Goal: Task Accomplishment & Management: Complete application form

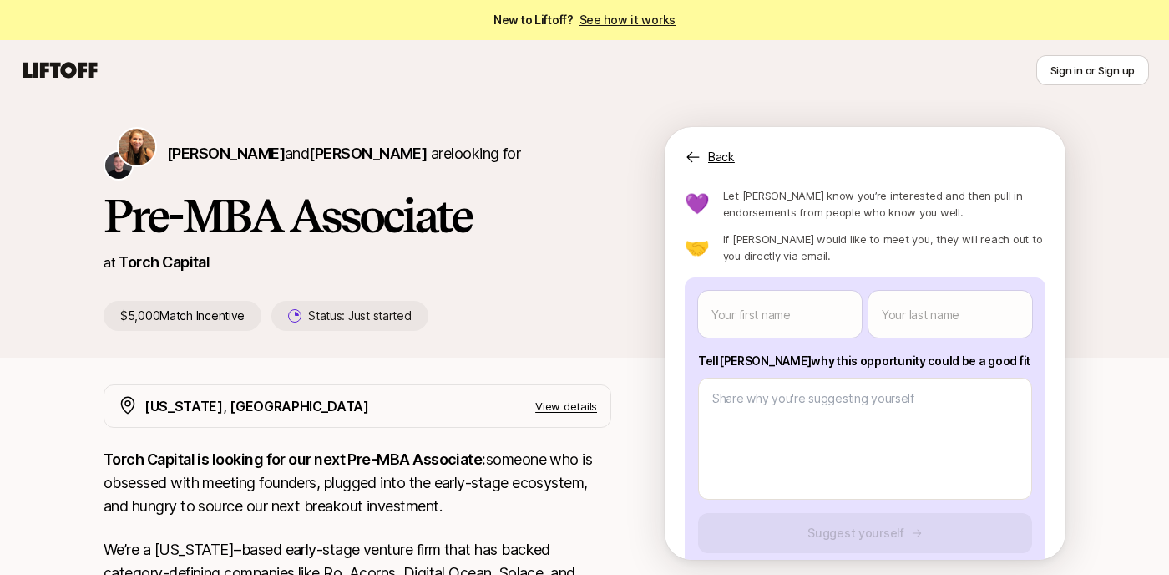
scroll to position [58, 0]
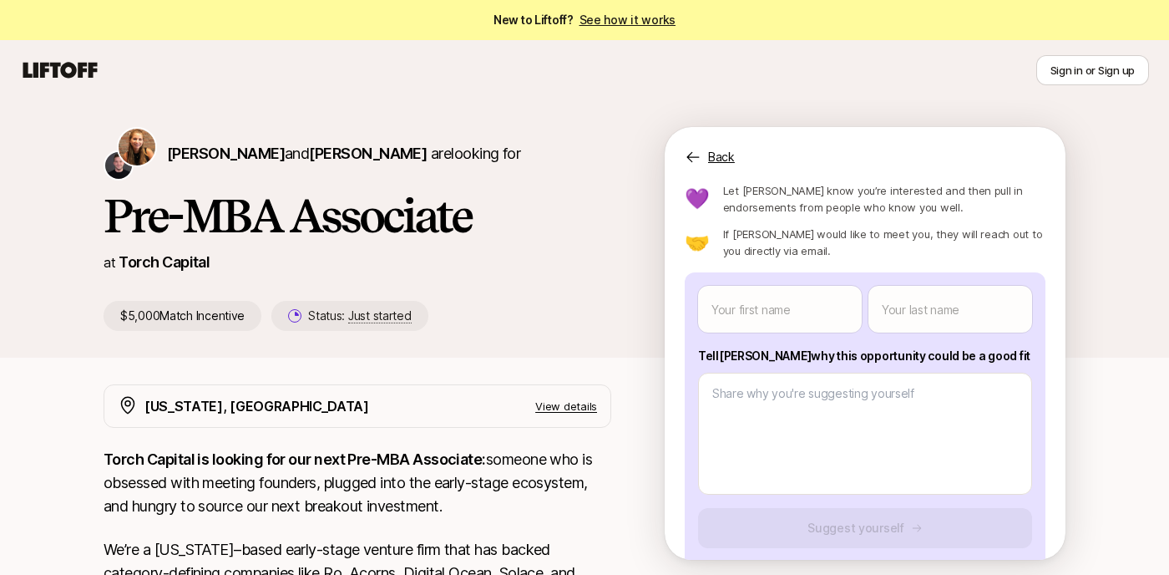
click at [722, 161] on p "Back" at bounding box center [721, 157] width 27 height 20
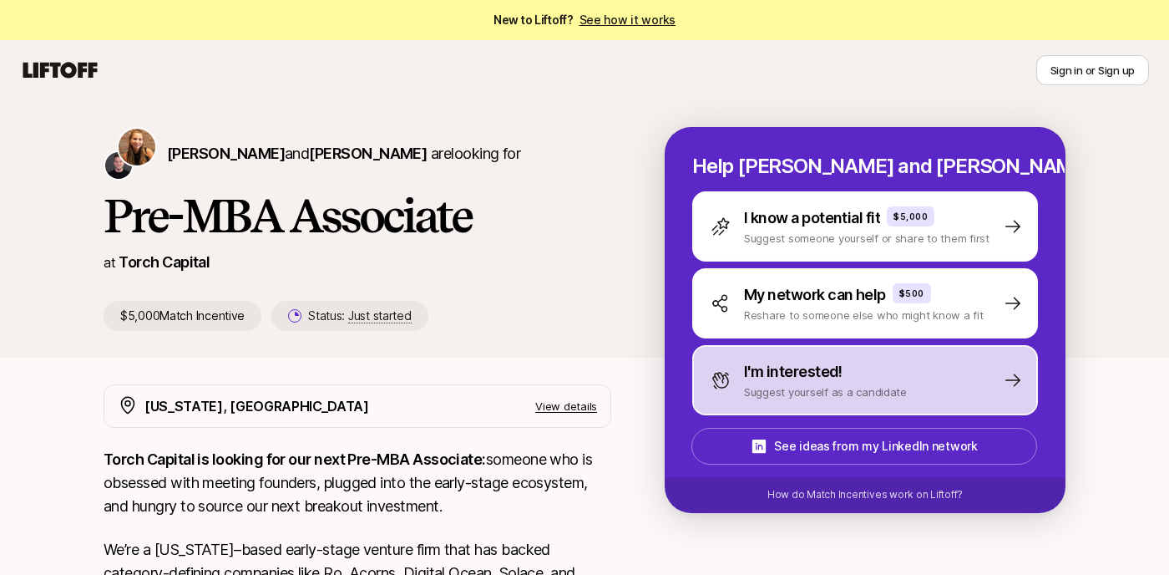
click at [842, 389] on p "Suggest yourself as a candidate" at bounding box center [825, 391] width 163 height 17
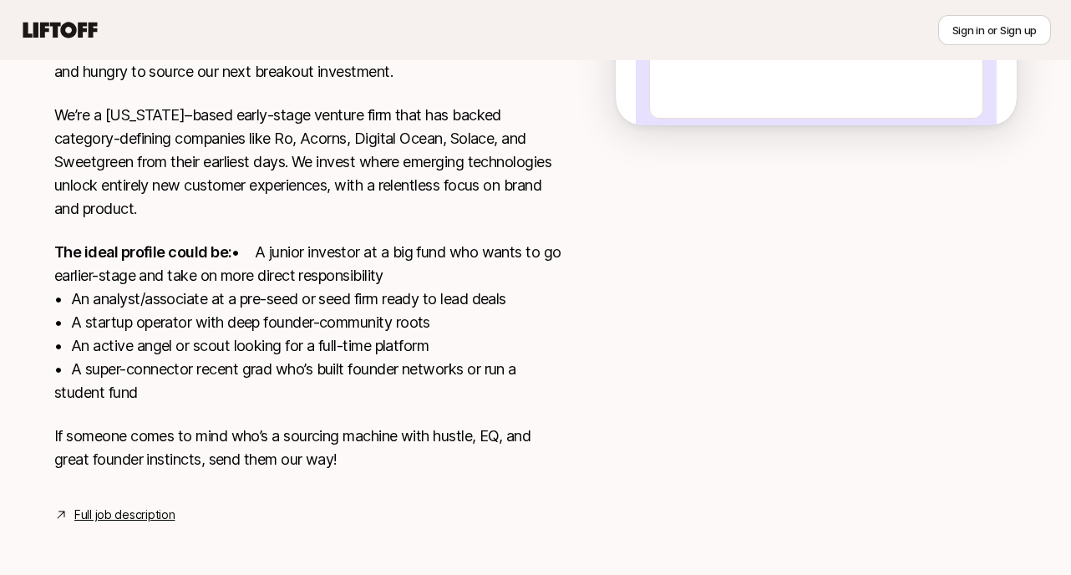
scroll to position [461, 0]
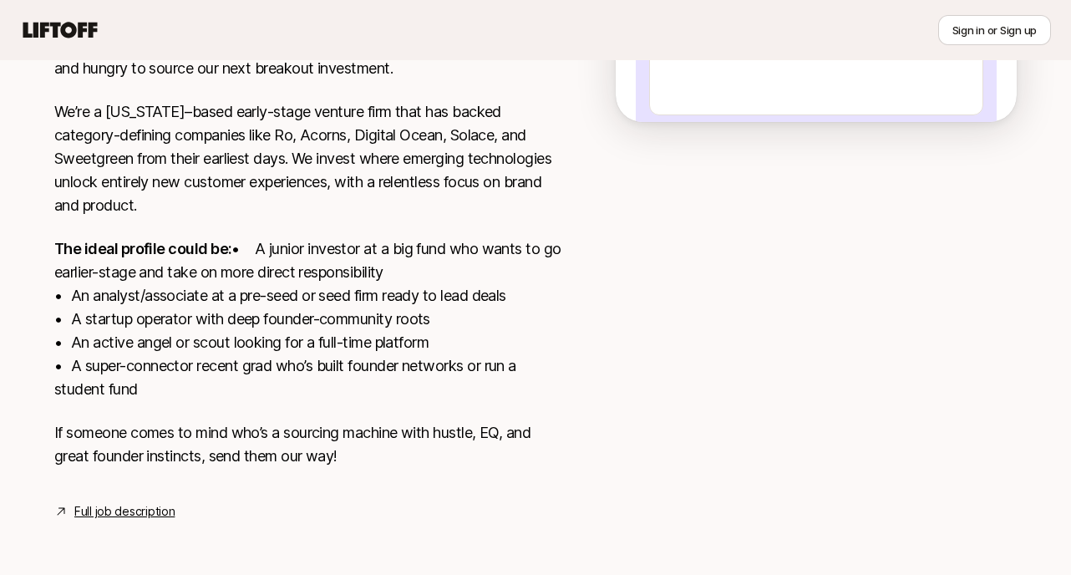
click at [332, 464] on p "If someone comes to mind who’s a sourcing machine with hustle, EQ, and great fo…" at bounding box center [308, 444] width 508 height 47
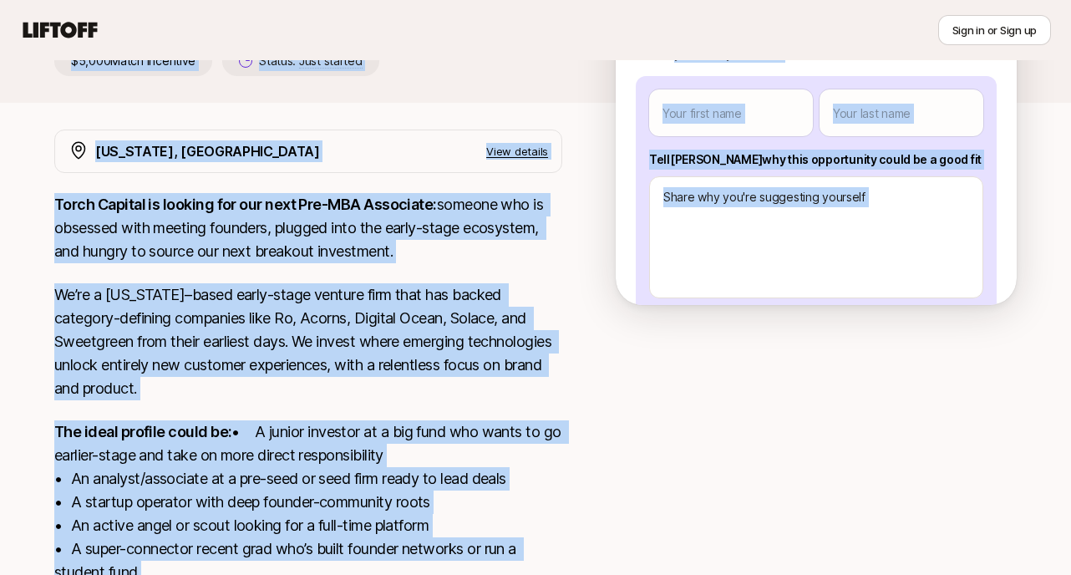
scroll to position [180, 0]
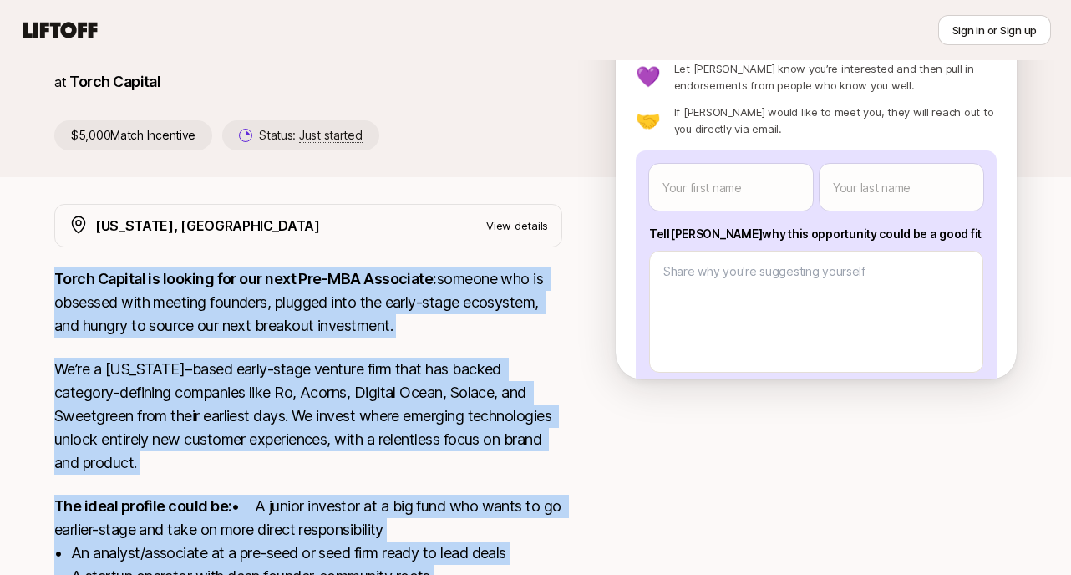
drag, startPoint x: 357, startPoint y: 460, endPoint x: 48, endPoint y: 279, distance: 359.0
click at [48, 279] on div "New York, NY View details Torch Capital is looking for our next Pre-MBA Associa…" at bounding box center [535, 491] width 1002 height 575
copy div "Torch Capital is looking for our next Pre-MBA Associate: someone who is obsesse…"
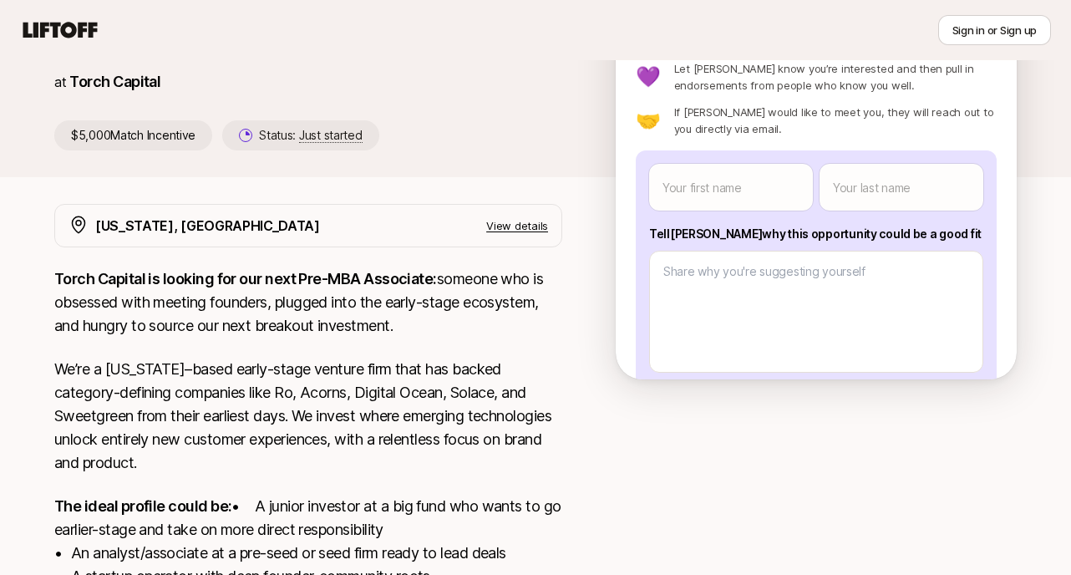
click at [524, 229] on p "View details" at bounding box center [517, 225] width 62 height 17
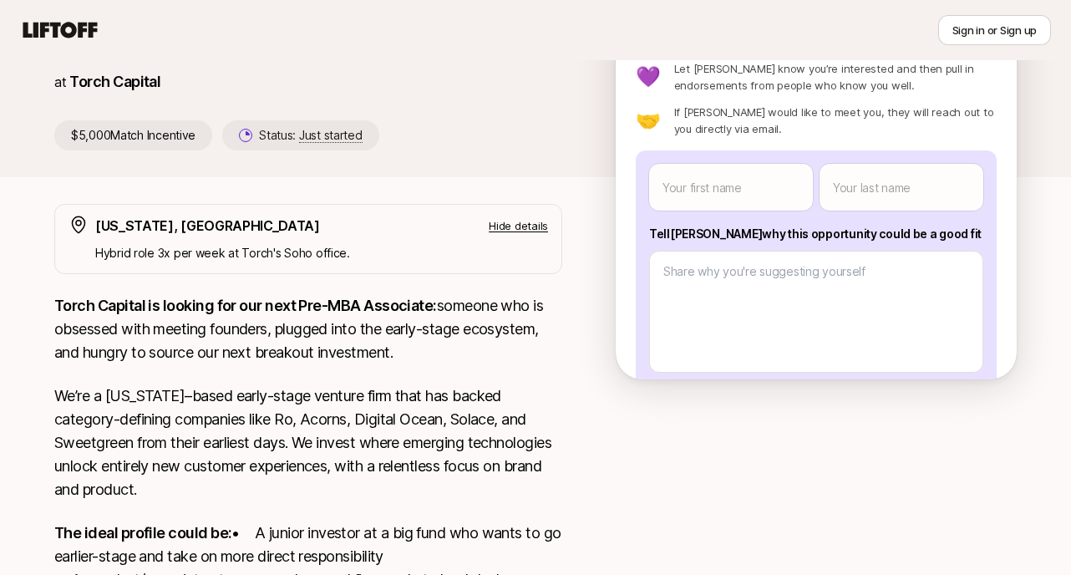
click at [524, 229] on p "Hide details" at bounding box center [518, 225] width 59 height 17
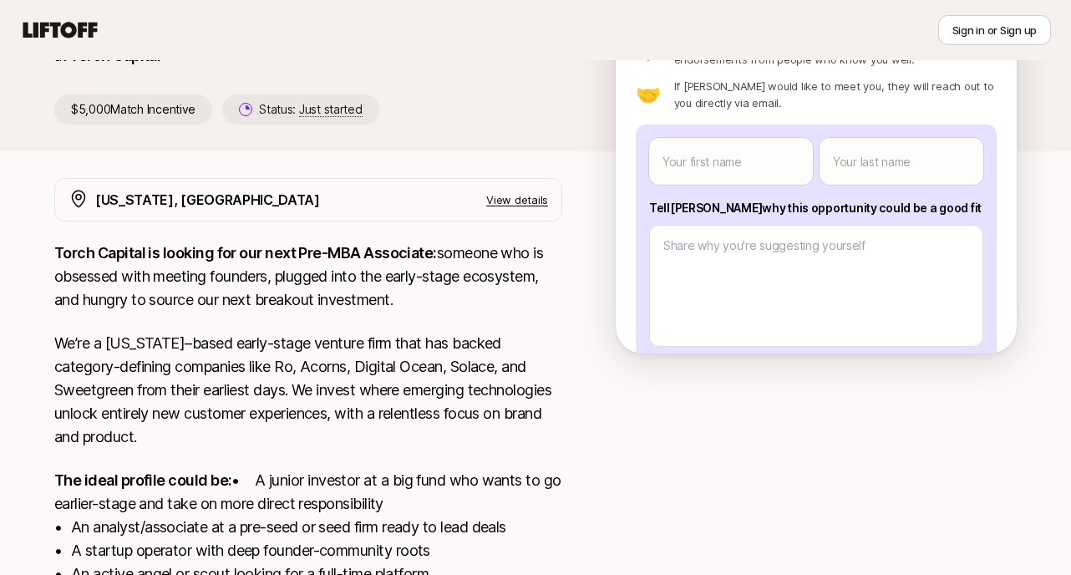
scroll to position [0, 0]
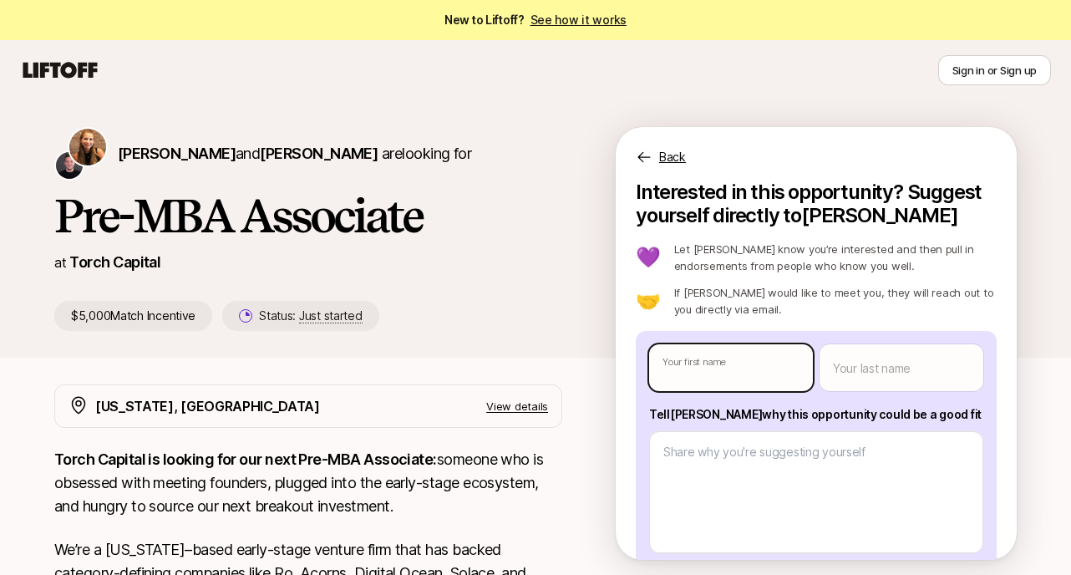
type textarea "x"
click at [718, 362] on body "New to Liftoff? See how it works Sign in or Sign up Sign in or Sign up Katie Re…" at bounding box center [535, 287] width 1071 height 575
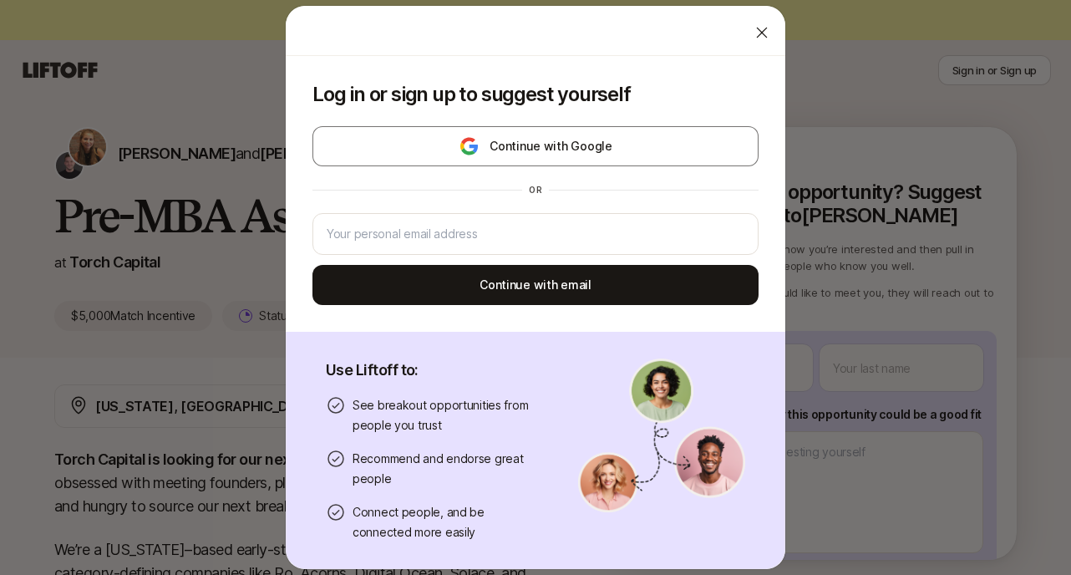
click at [758, 33] on icon at bounding box center [761, 32] width 17 height 17
type textarea "x"
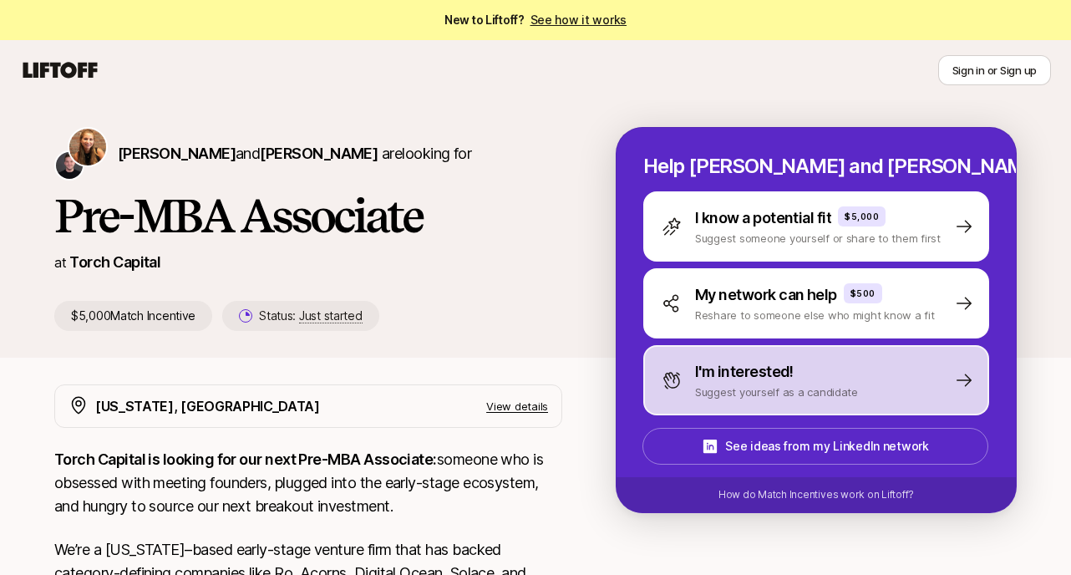
click at [725, 392] on p "Suggest yourself as a candidate" at bounding box center [776, 391] width 163 height 17
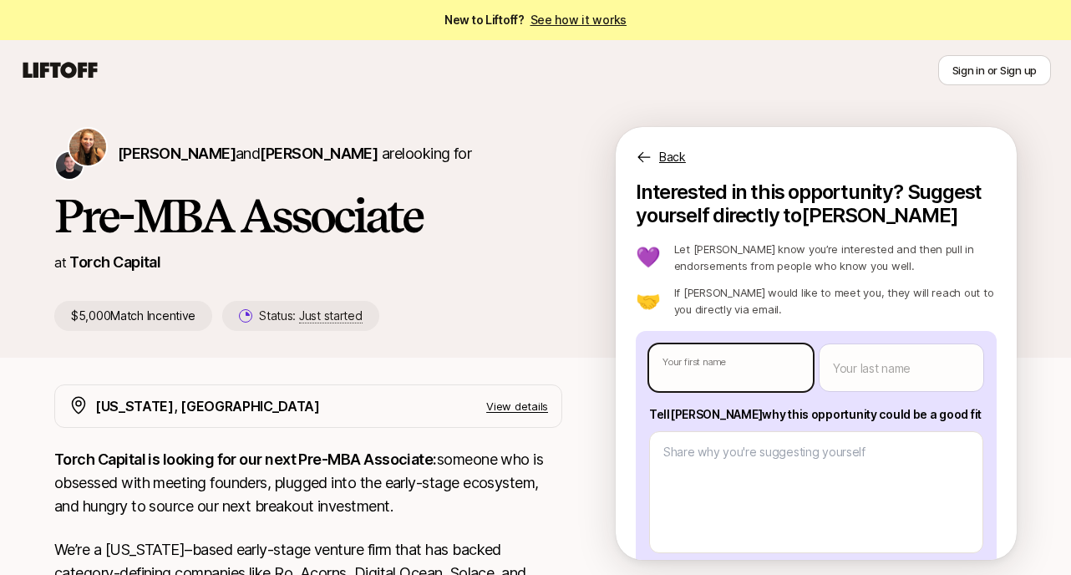
type textarea "x"
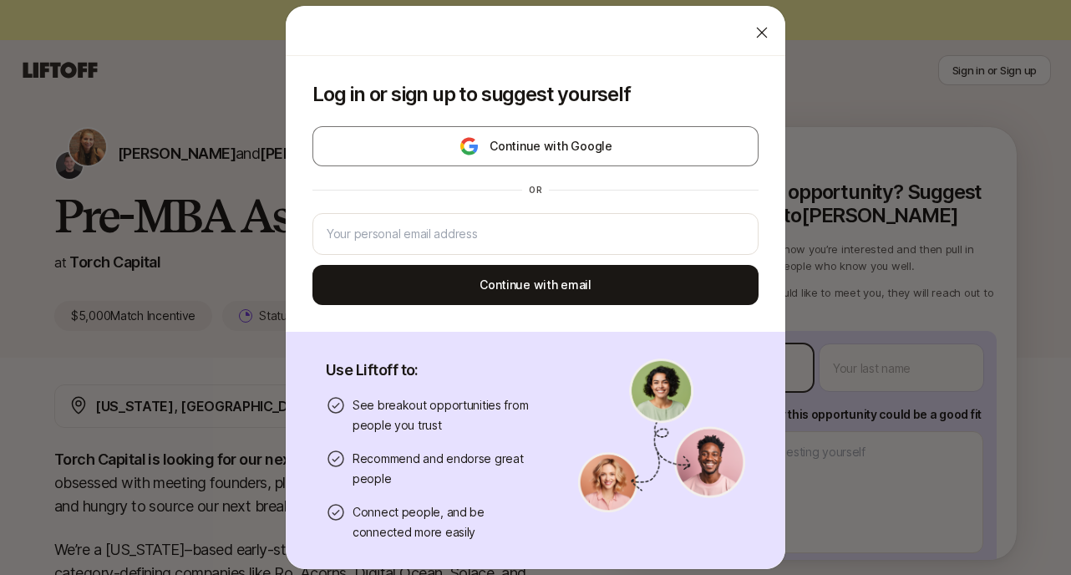
click at [729, 378] on body "New to Liftoff? See how it works Sign in or Sign up Sign in or Sign up [PERSON_…" at bounding box center [535, 287] width 1071 height 575
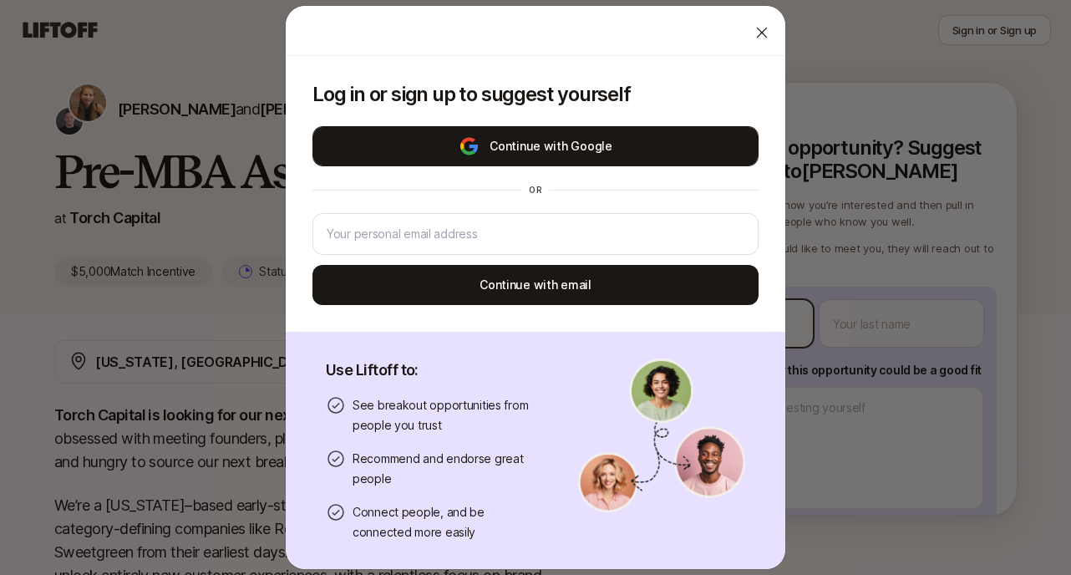
scroll to position [77, 0]
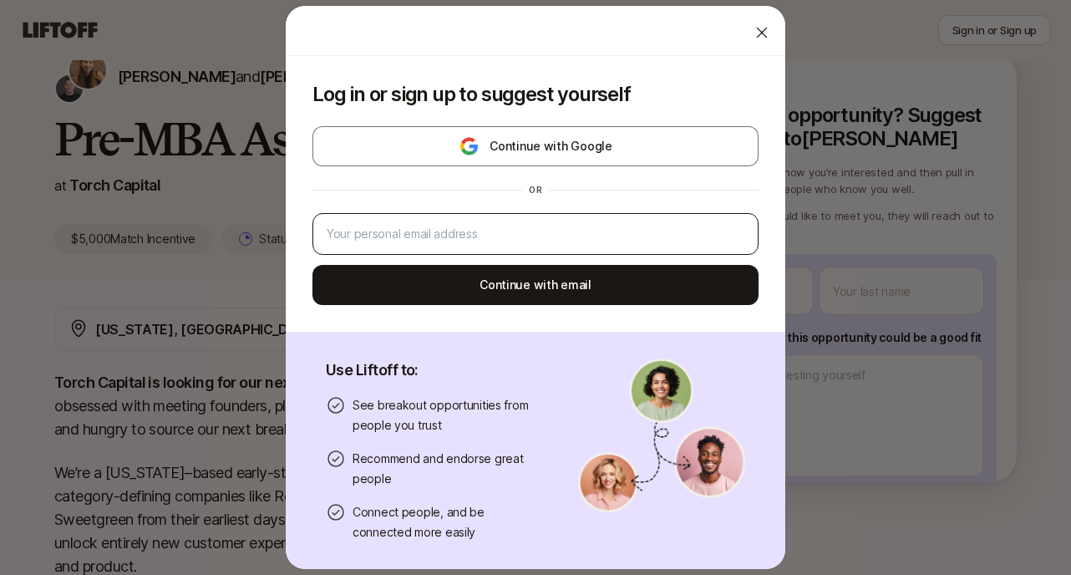
click at [505, 218] on div at bounding box center [535, 234] width 446 height 42
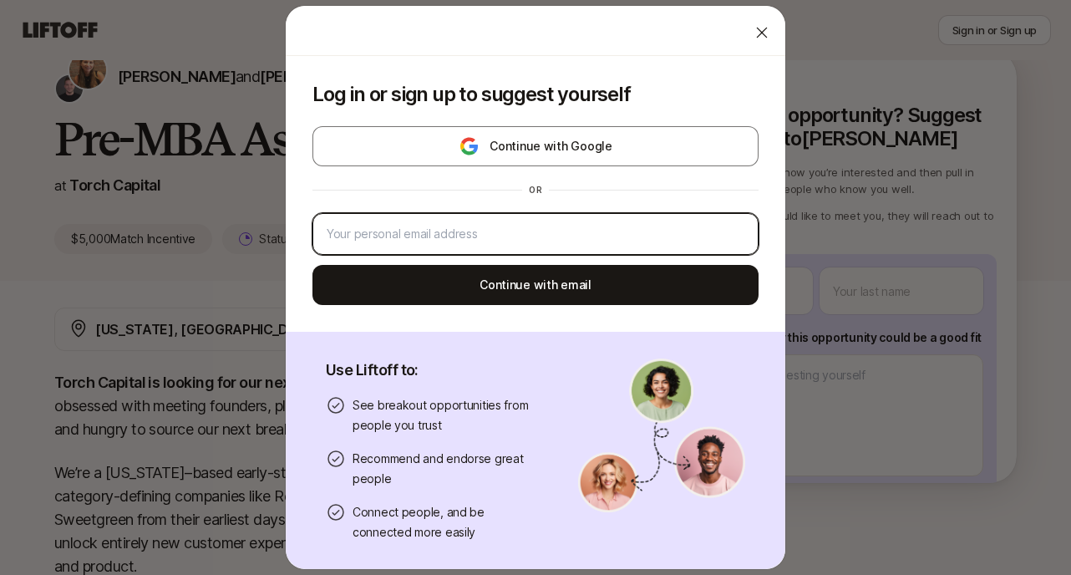
click at [485, 237] on input "email" at bounding box center [536, 234] width 418 height 20
type input "[PERSON_NAME][EMAIL_ADDRESS][DOMAIN_NAME]"
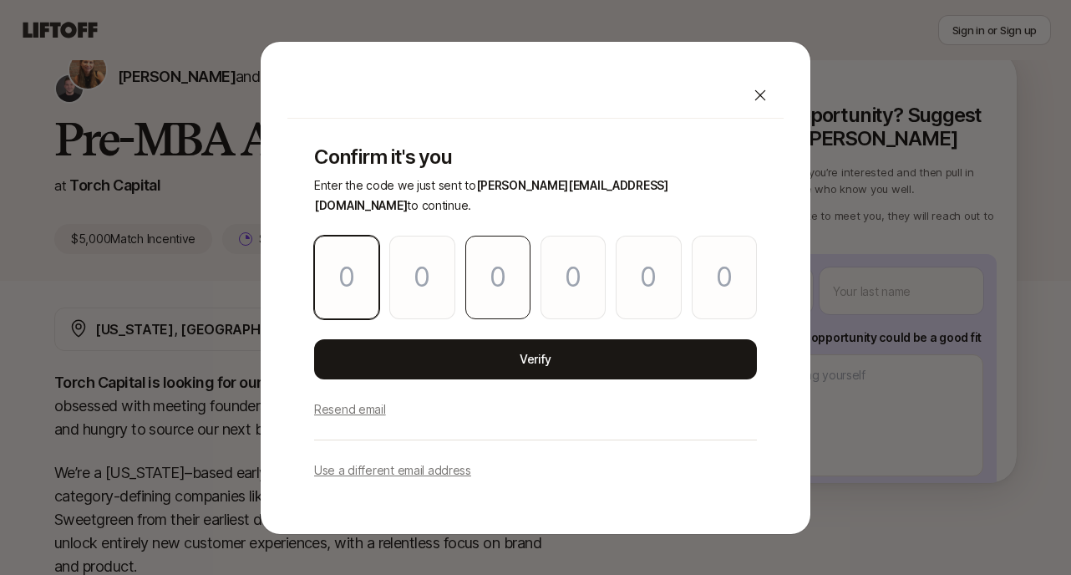
type input "1"
type input "8"
type input "3"
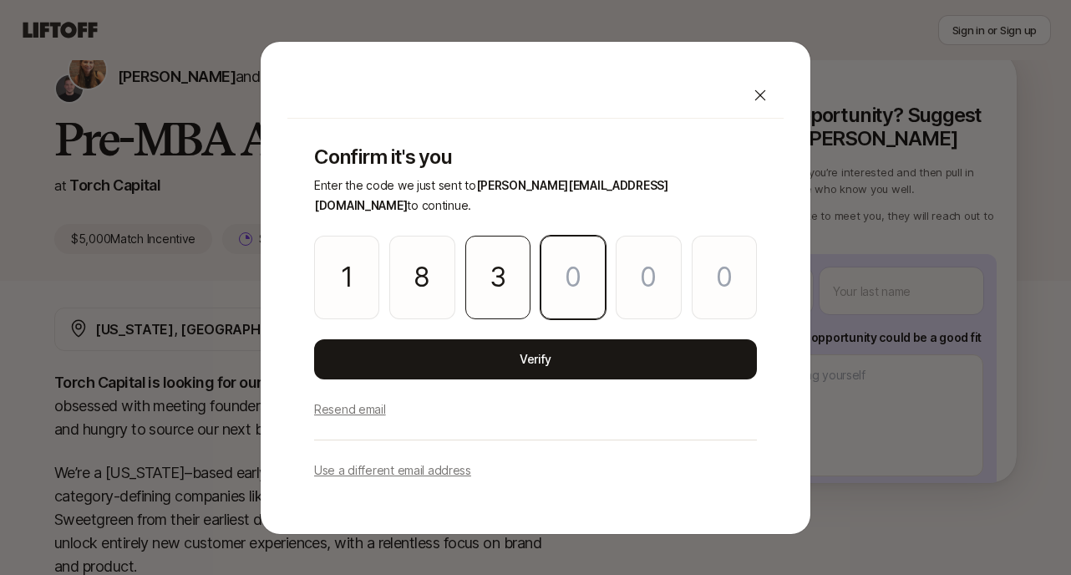
type input "4"
type input "6"
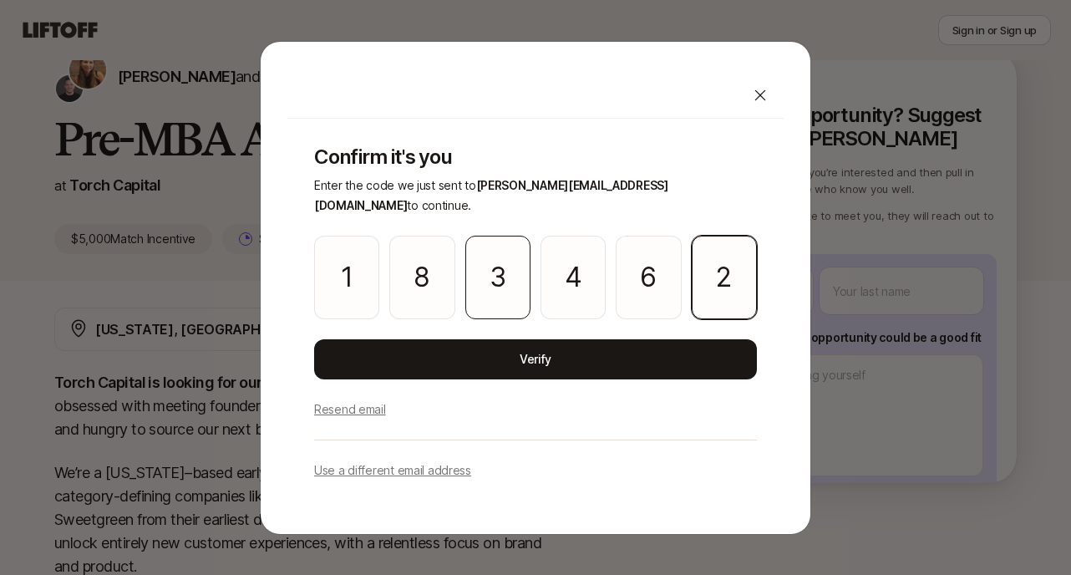
type input "2"
click at [509, 274] on input "3" at bounding box center [497, 278] width 65 height 84
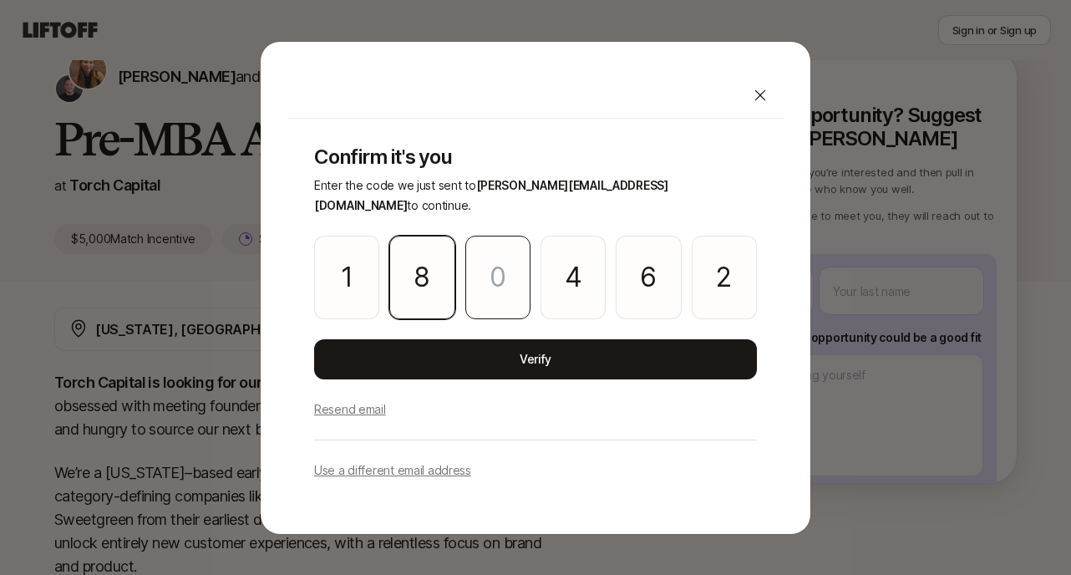
type input "4"
type input "6"
type input "2"
type input "4"
type input "6"
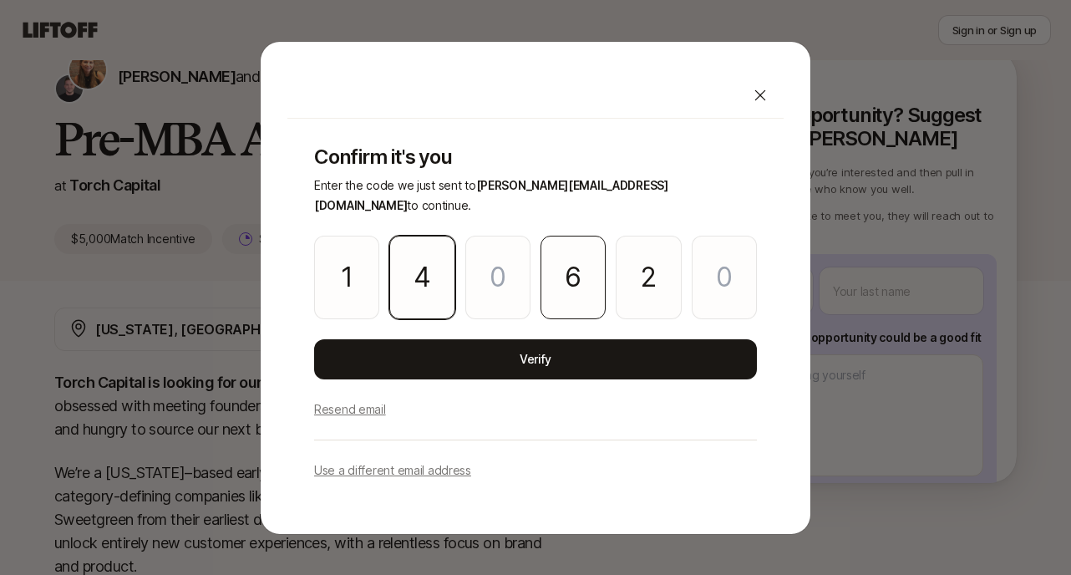
type input "2"
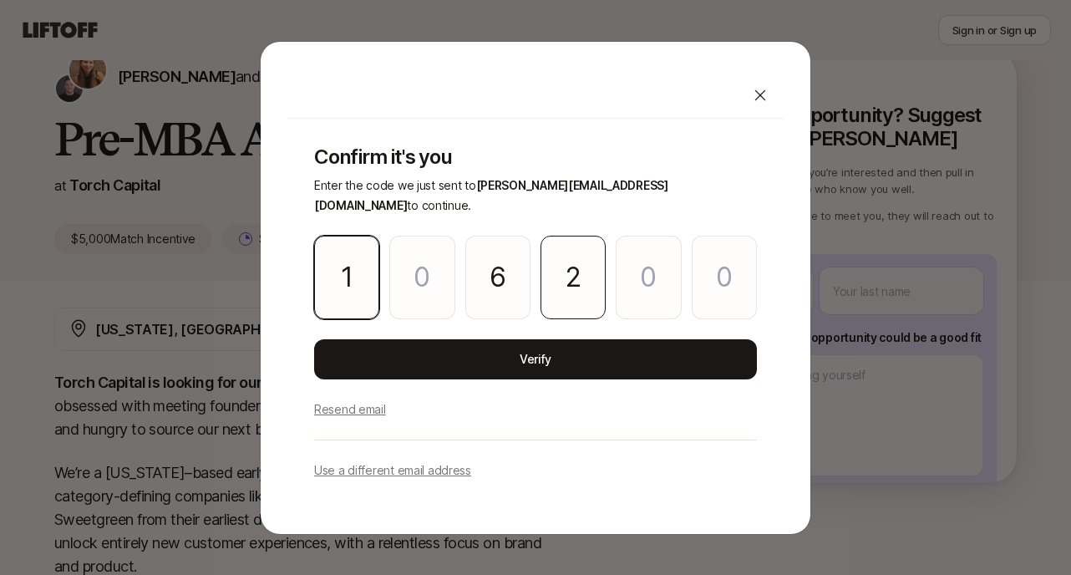
type input "6"
type input "2"
type input "6"
type input "2"
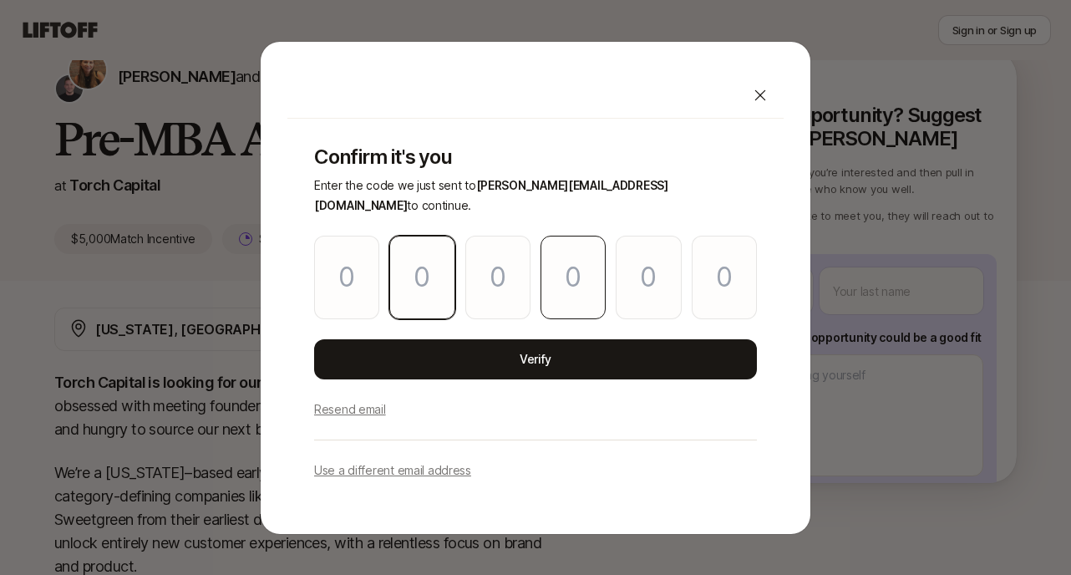
type input "1"
type input "8"
type input "4"
type input "6"
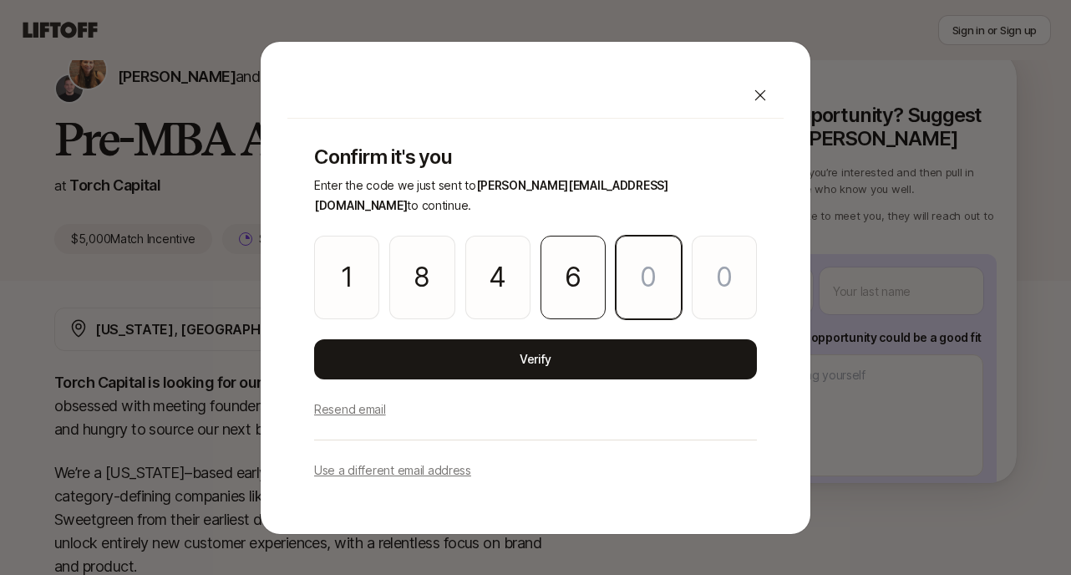
type input "9"
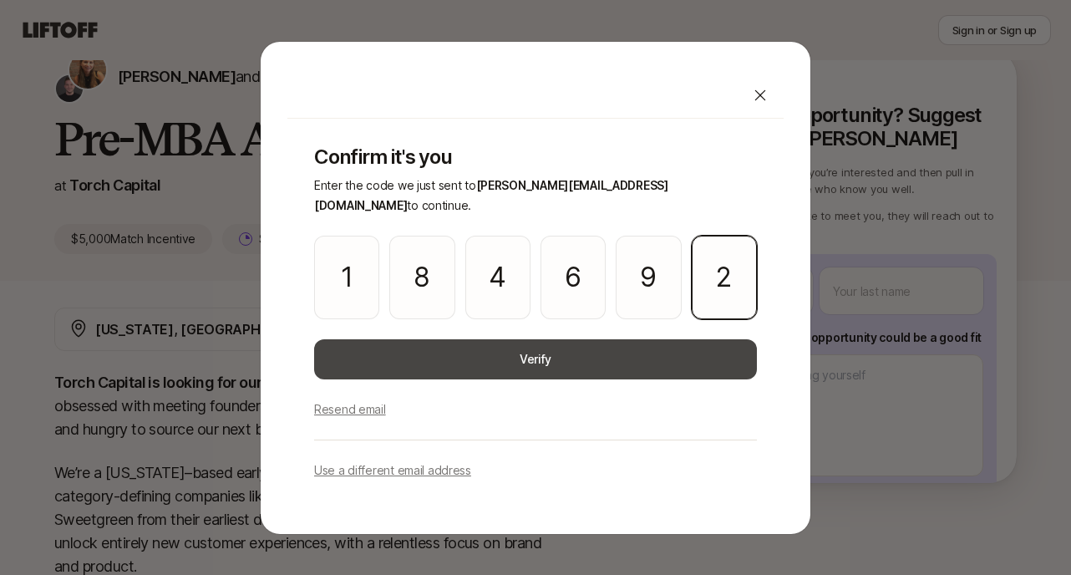
type input "2"
click at [600, 350] on button "Verify" at bounding box center [535, 359] width 443 height 40
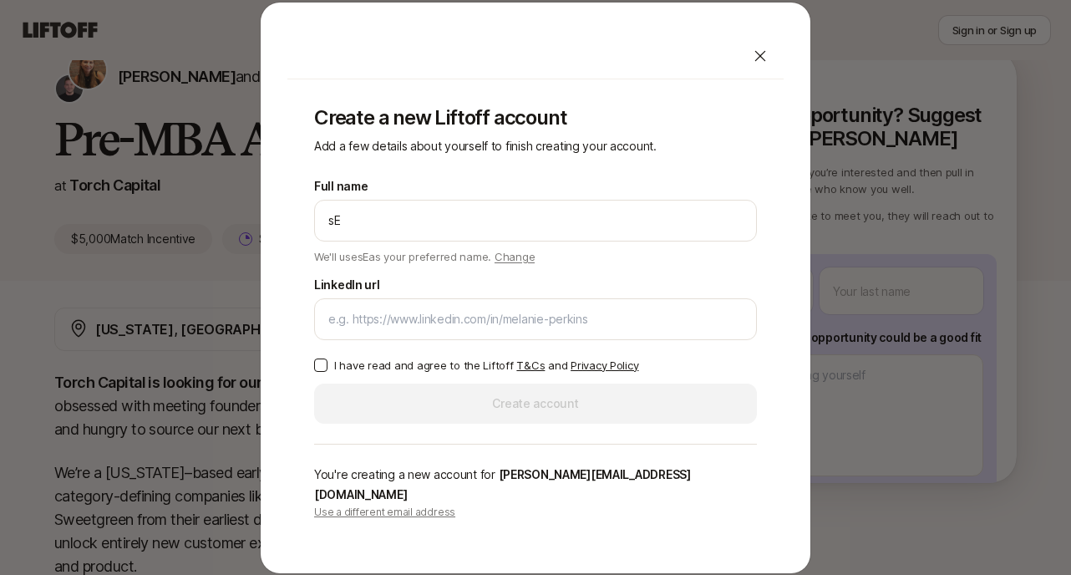
type input "s"
type input "[PERSON_NAME]"
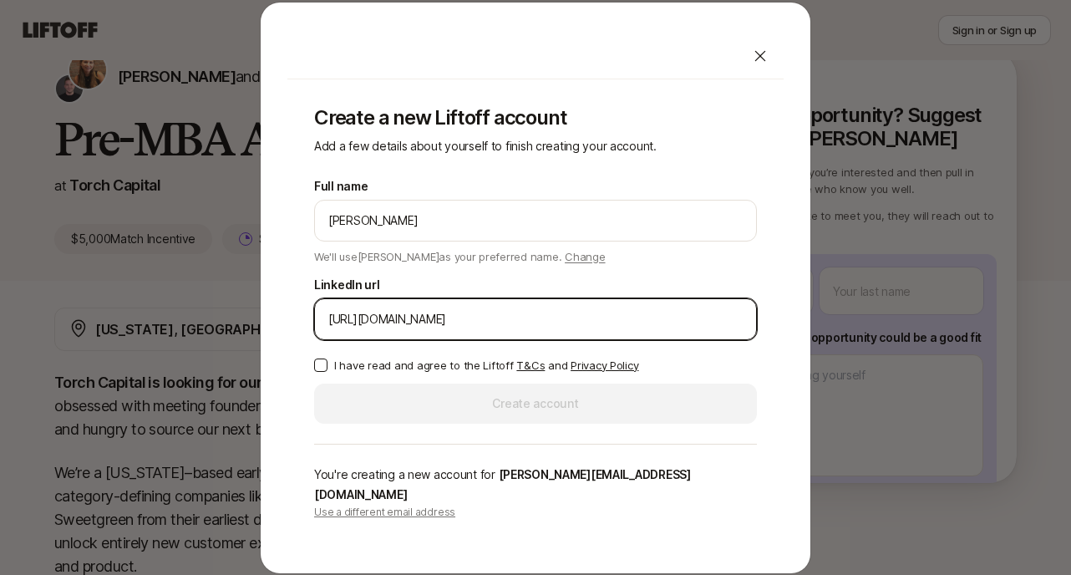
type input "[URL][DOMAIN_NAME]"
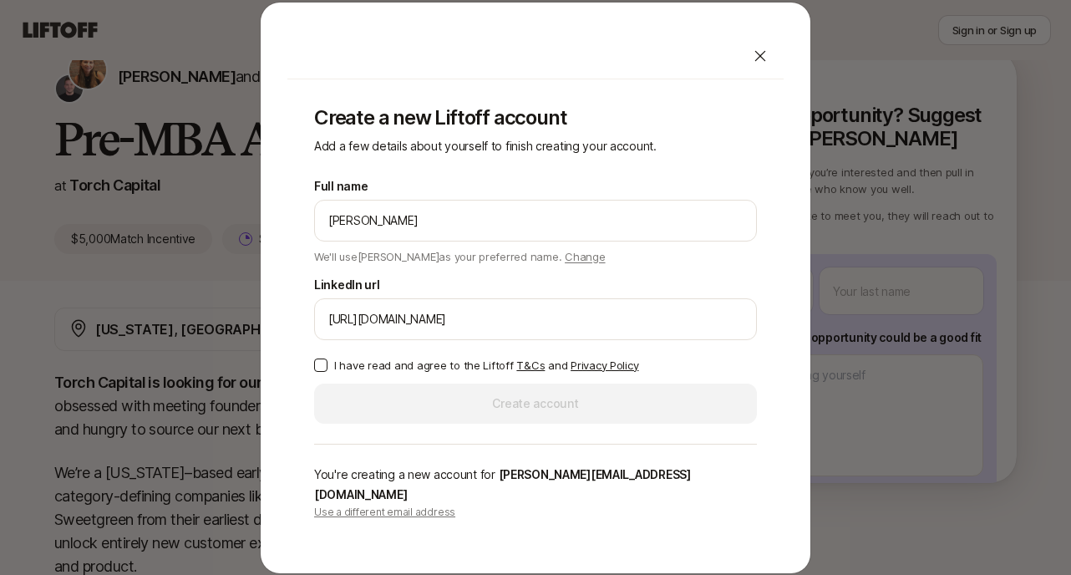
click at [322, 372] on button "I have read and agree to the Liftoff T&Cs and Privacy Policy" at bounding box center [320, 364] width 13 height 13
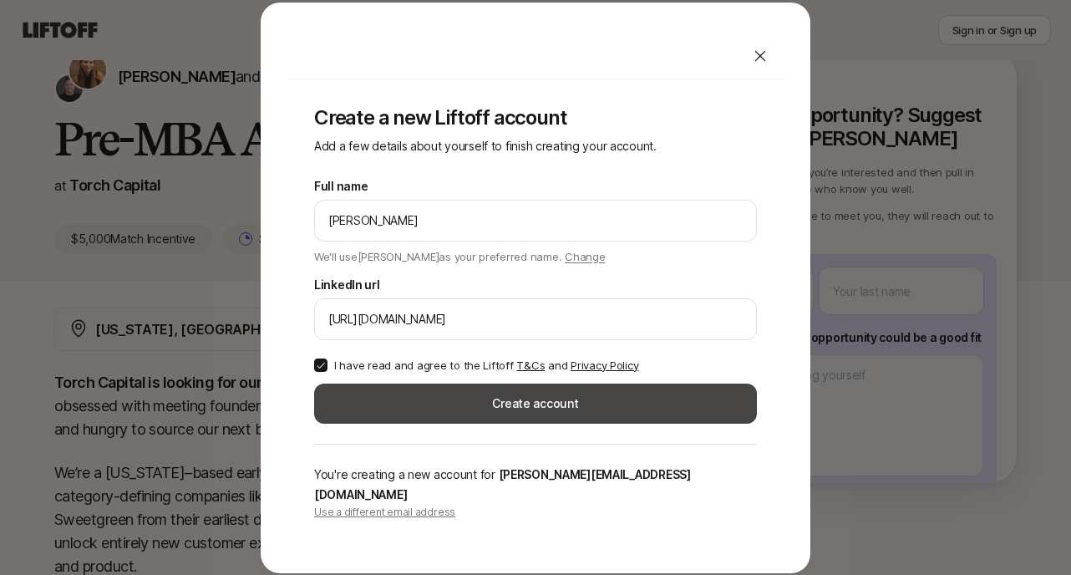
click at [383, 402] on button "Create account" at bounding box center [535, 403] width 443 height 40
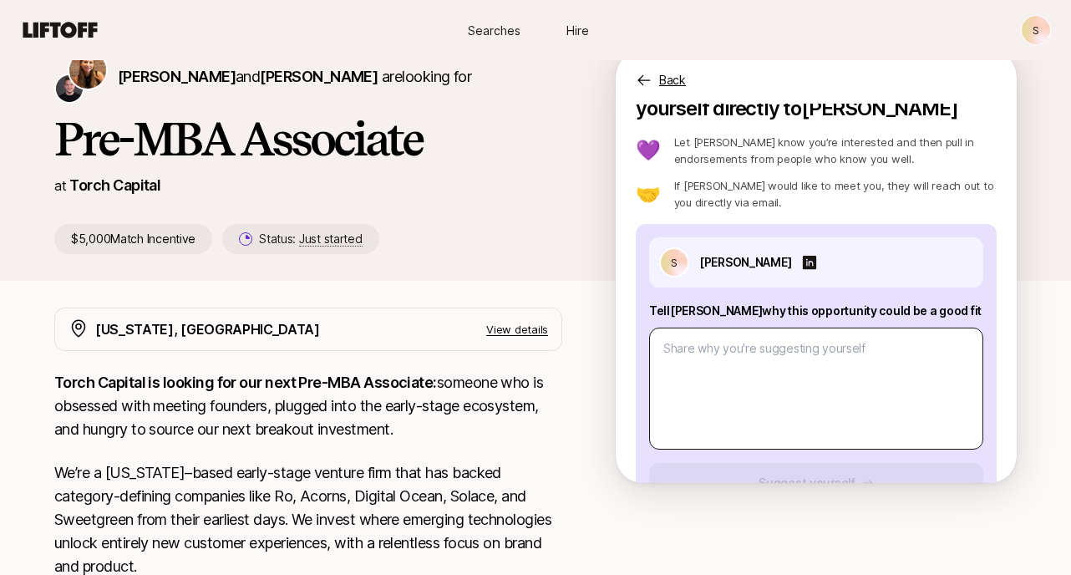
scroll to position [47, 0]
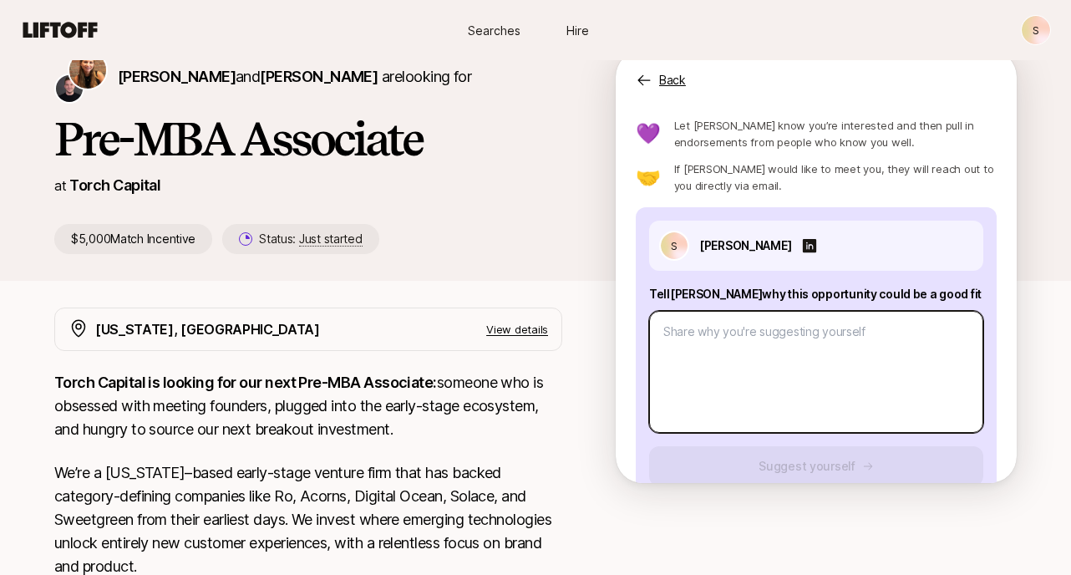
click at [735, 366] on textarea at bounding box center [816, 372] width 334 height 122
paste textarea "Lor Ipsum! D’s ametcon ad elits doe. T’i Utla Etdolorem, ali en admi ~7 venia q…"
type textarea "x"
type textarea "Lor Ipsum! D’s ametcon ad elits doe. T’i Utla Etdolorem, ali en admi ~7 venia q…"
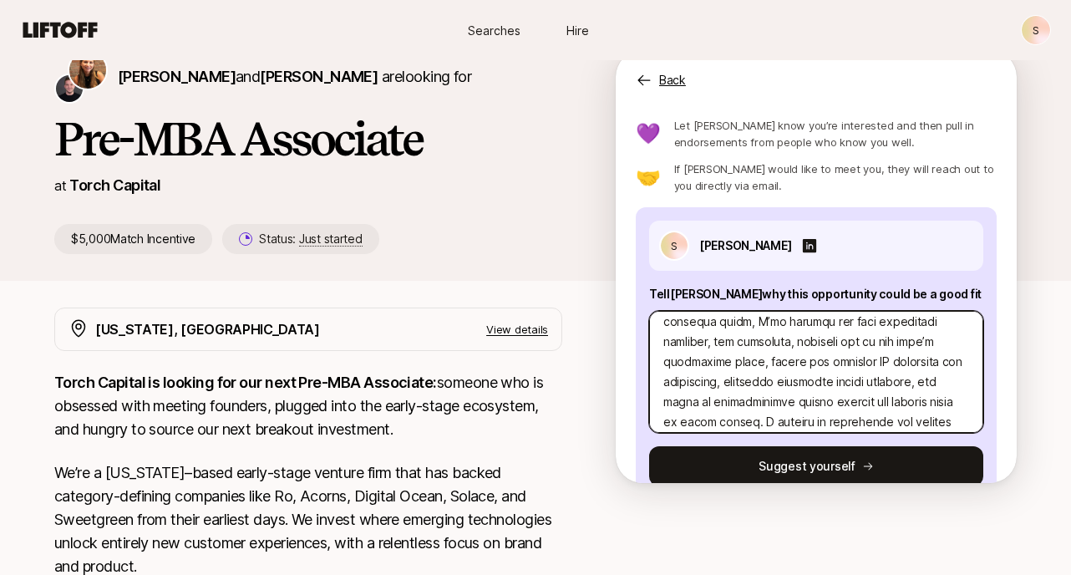
scroll to position [290, 0]
click at [693, 360] on textarea at bounding box center [816, 372] width 334 height 122
click at [697, 362] on textarea at bounding box center [816, 372] width 334 height 122
type textarea "x"
type textarea "Lor Ipsum! D’s ametcon ad elits doe. T’i Utla Etdolorem, ali en admi ~0 venia q…"
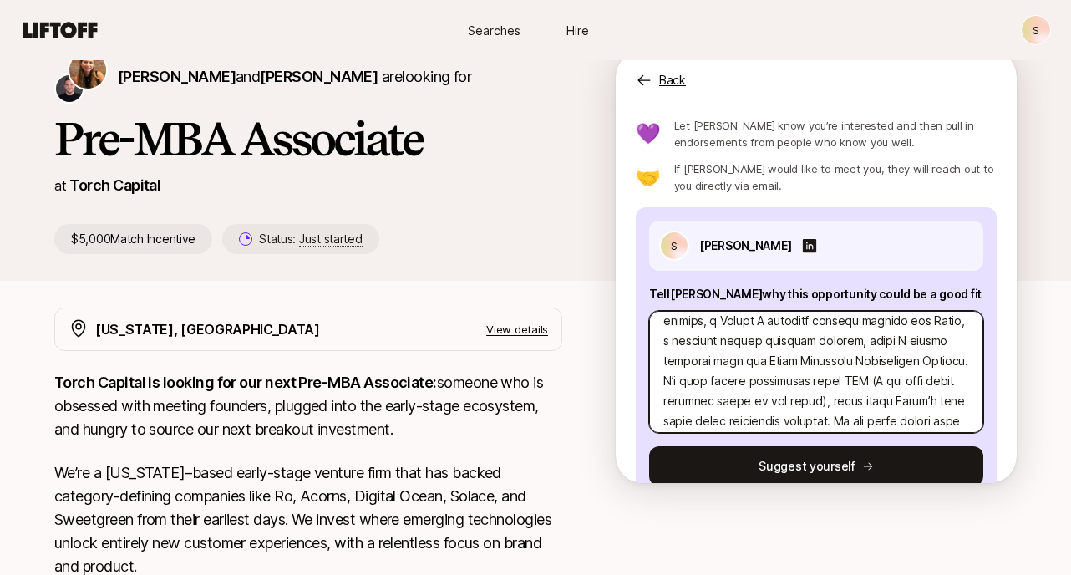
scroll to position [0, 0]
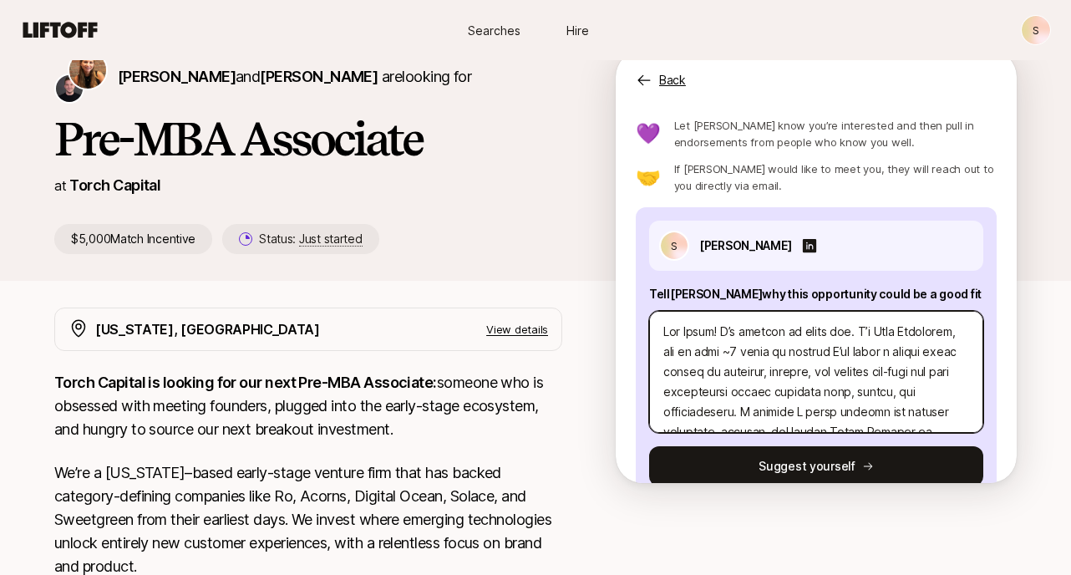
click at [740, 357] on textarea at bounding box center [816, 372] width 334 height 122
type textarea "x"
type textarea "Lor Ipsum! D’s ametcon ad elits doe. T’i Utla Etdolorem, ali en admi ~6 veni qu…"
type textarea "x"
type textarea "Lor Ipsum! D’s ametcon ad elits doe. T’i Utla Etdolorem, ali en admi ~8 venia q…"
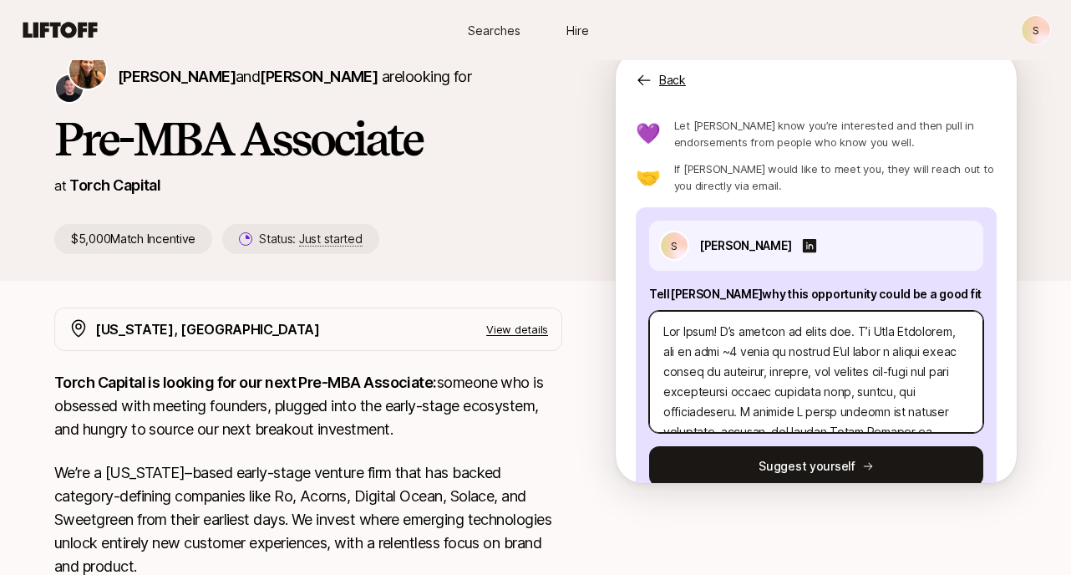
type textarea "x"
type textarea "Lor Ipsum! D’s ametcon ad elits doe. T’i Utla Etdolorem, ali en admi ~0 veniam …"
type textarea "x"
type textarea "Lor Ipsum! D’s ametcon ad elits doe. T’i Utla Etdolorem, ali en admi ~0 veniamq…"
type textarea "x"
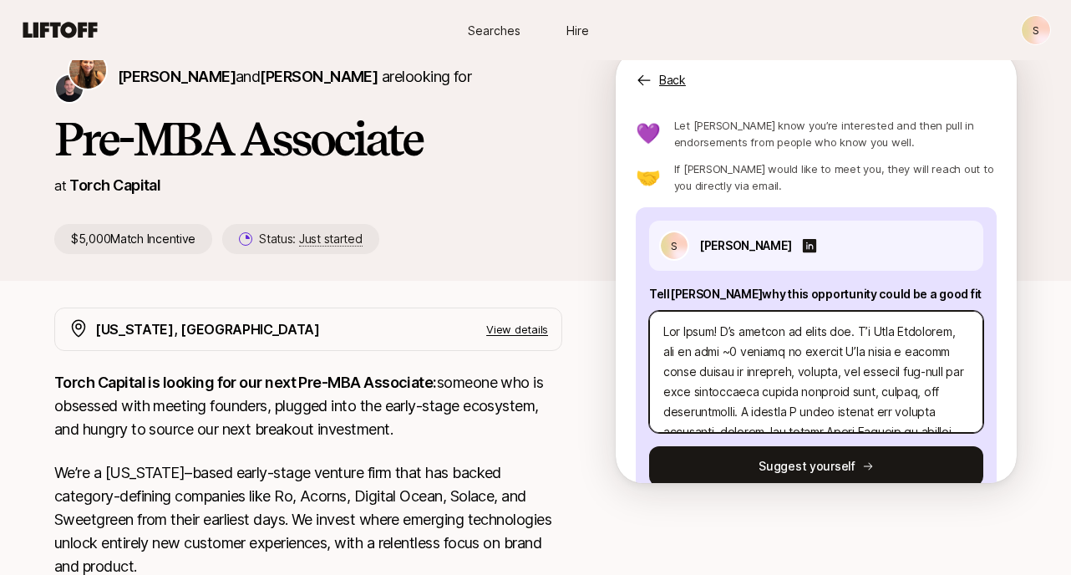
type textarea "Lor Ipsum! D’s ametcon ad elits doe. T’i Utla Etdolorem, ali en admi ~3 veniamq…"
type textarea "x"
type textarea "Lor Ipsum! D’s ametcon ad elits doe. T’i Utla Etdolorem, ali en admi ~6 veniamq…"
type textarea "x"
type textarea "Lor Ipsum! D’s ametcon ad elits doe. T’i Utla Etdolorem, ali en admi ~6 venia q…"
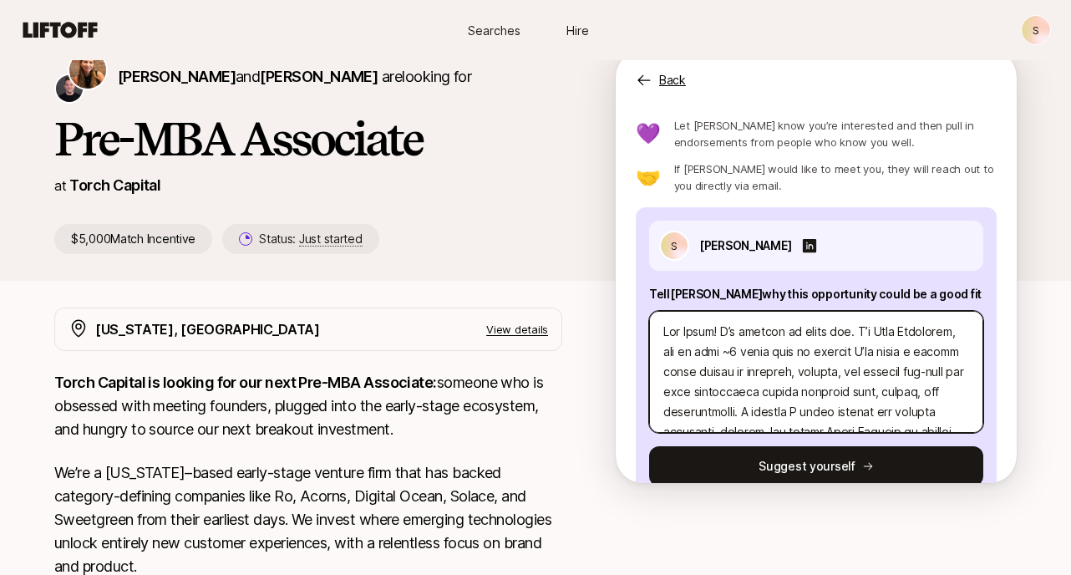
type textarea "x"
type textarea "Lor Ipsum! D’s ametcon ad elits doe. T’i Utla Etdolorem, ali en admi ~3 venia q…"
click at [852, 348] on textarea at bounding box center [816, 372] width 334 height 122
type textarea "x"
type textarea "Lor Ipsum! D’s ametcon ad elits doe. T’i Utla Etdolorem, ali en admi ~1 venia q…"
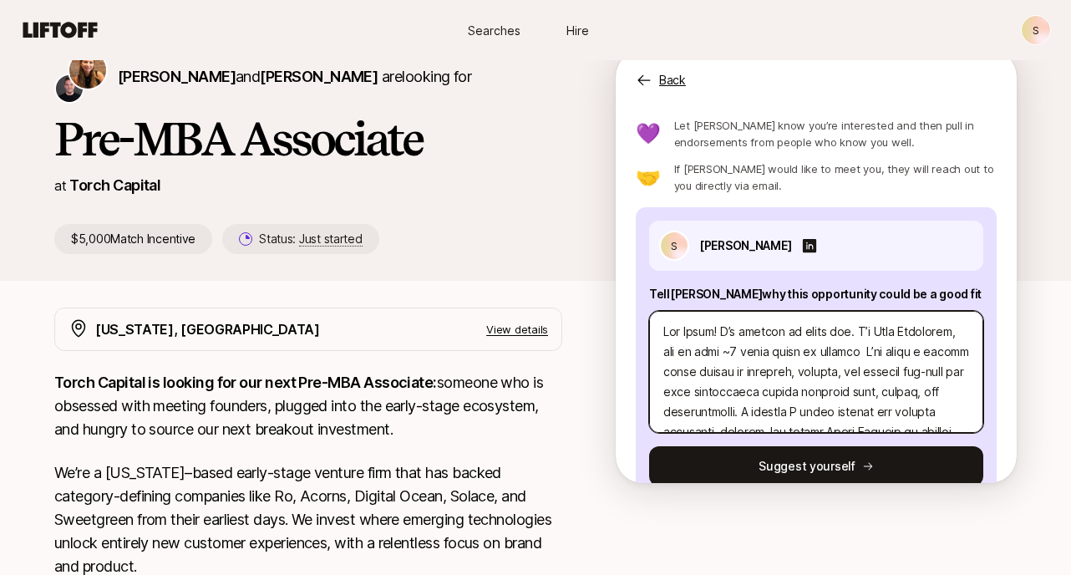
type textarea "x"
type textarea "Lor Ipsum! D’s ametcon ad elits doe. T’i Utla Etdolorem, ali en admi ~0 venia q…"
type textarea "x"
type textarea "Lor Ipsum! D’s ametcon ad elits doe. T’i Utla Etdolorem, ali en admi ~1 venia q…"
type textarea "x"
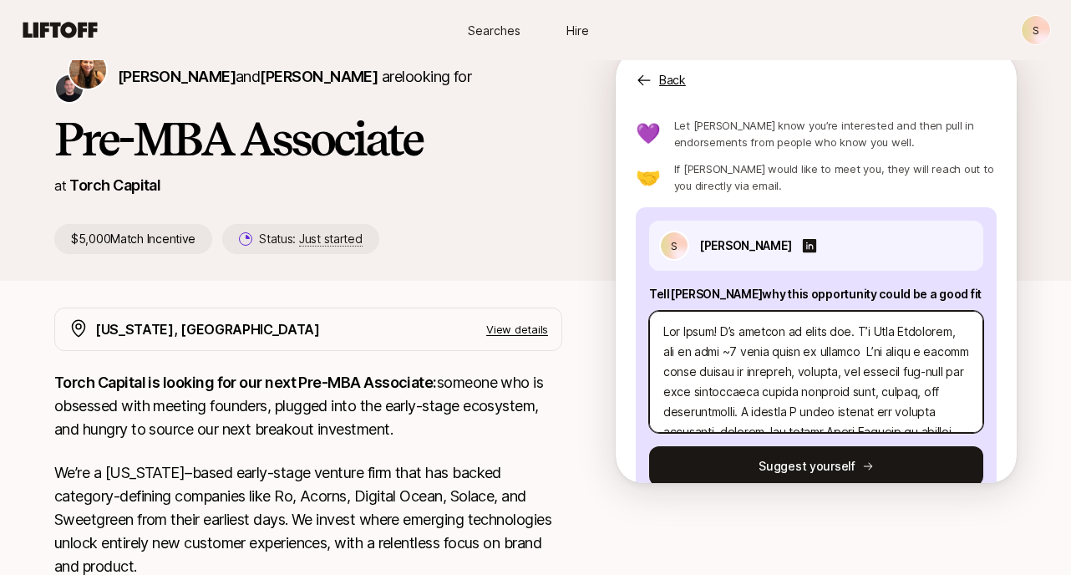
type textarea "Lor Ipsum! D’s ametcon ad elits doe. T’i Utla Etdolorem, ali en admi ~2 venia q…"
type textarea "x"
type textarea "Lor Ipsum! D’s ametcon ad elits doe. T’i Utla Etdolorem, ali en admi ~3 venia q…"
type textarea "x"
type textarea "Lor Ipsum! D’s ametcon ad elits doe. T’i Utla Etdolorem, ali en admi ~8 venia q…"
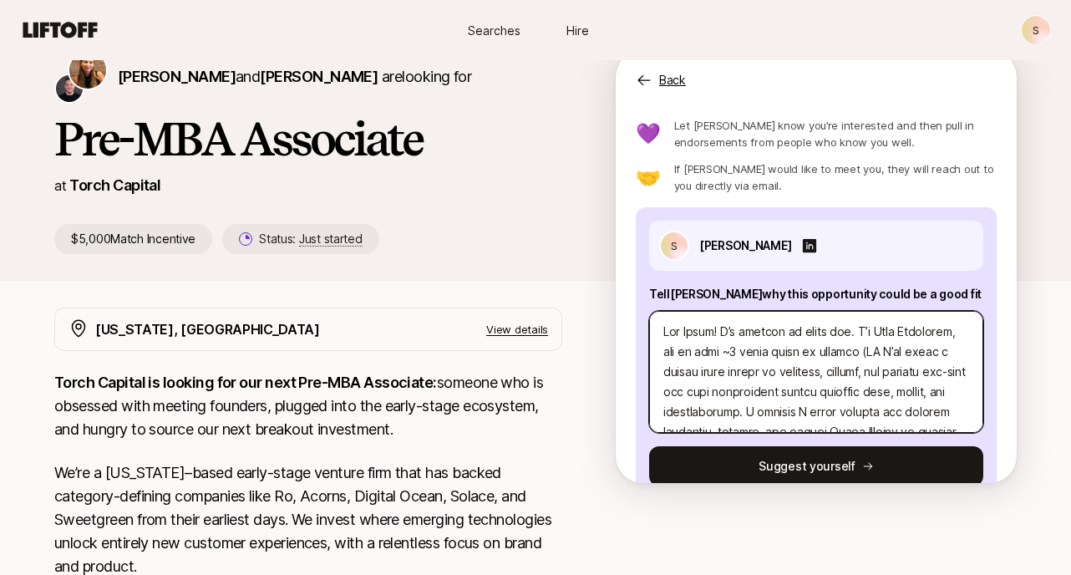
type textarea "x"
type textarea "Lor Ipsum! D’s ametcon ad elits doe. T’i Utla Etdolorem, ali en admi ~3 venia q…"
type textarea "x"
type textarea "Lor Ipsum! D’s ametcon ad elits doe. T’i Utla Etdolorem, ali en admi ~2 venia q…"
type textarea "x"
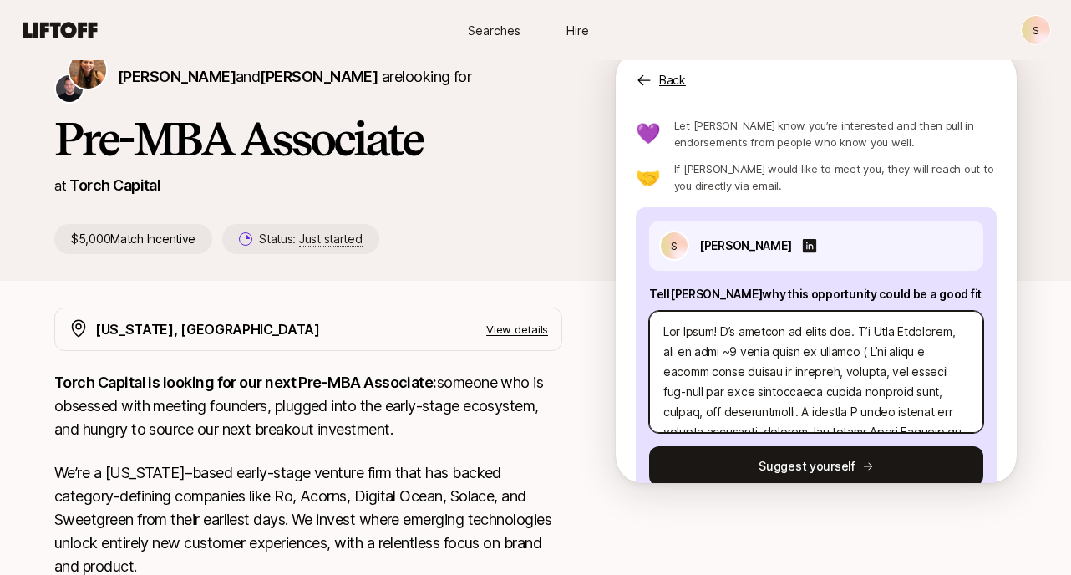
type textarea "Lor Ipsum! D’s ametcon ad elits doe. T’i Utla Etdolorem, ali en admi ~5 venia q…"
type textarea "x"
type textarea "Lor Ipsum! D’s ametcon ad elits doe. T’i Utla Etdolorem, ali en admi ~7 venia q…"
type textarea "x"
type textarea "Lor Ipsum! D’s ametcon ad elits doe. T’i Utla Etdolorem, ali en admi ~9 venia q…"
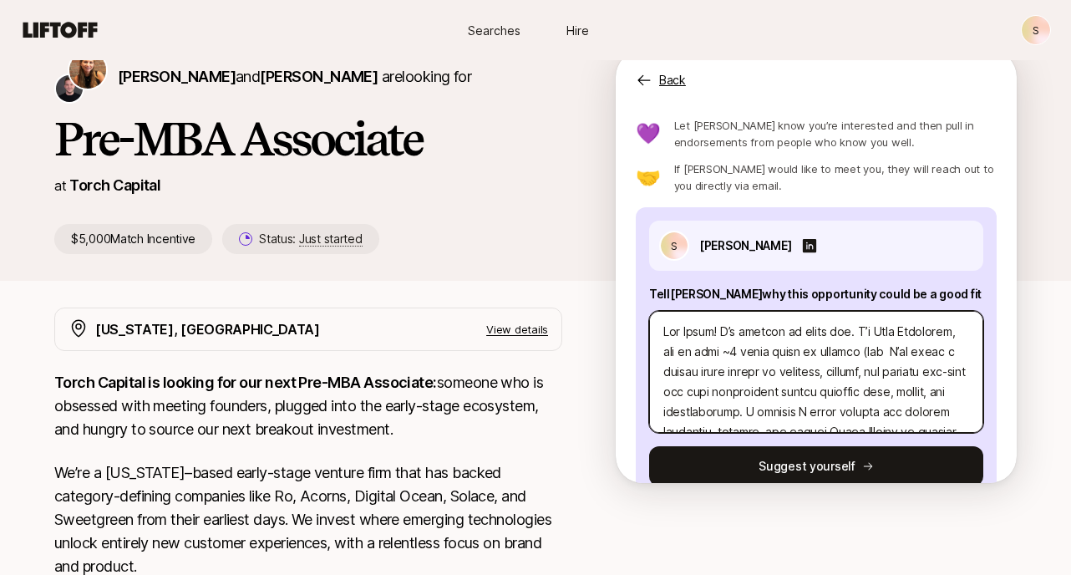
type textarea "x"
type textarea "Lor Ipsum! D’s ametcon ad elits doe. T’i Utla Etdolorem, ali en admi ~8 venia q…"
type textarea "x"
type textarea "Lor Ipsum! D’s ametcon ad elits doe. T’i Utla Etdolorem, ali en admi ~9 venia q…"
type textarea "x"
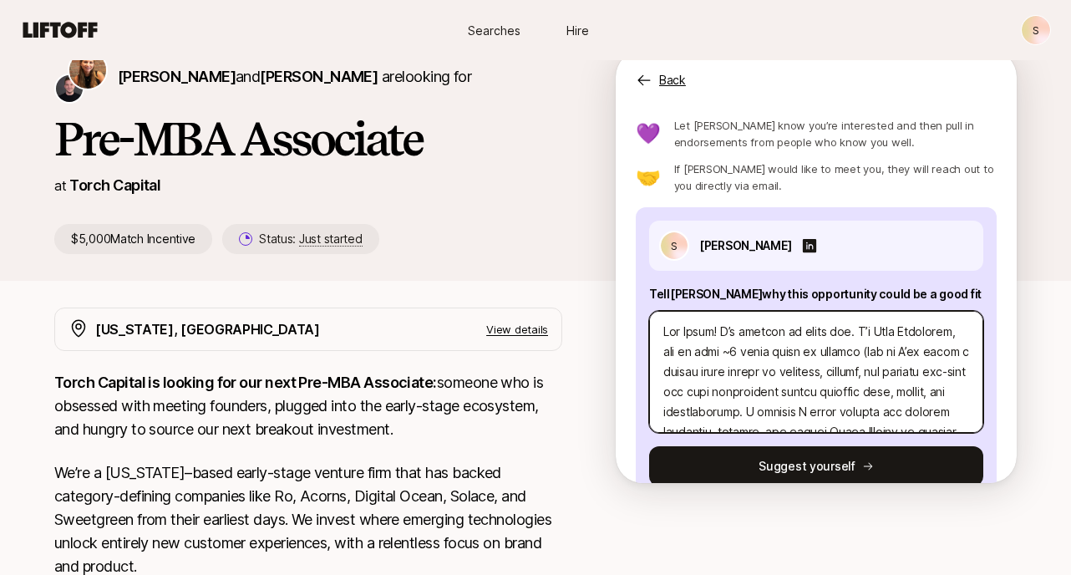
type textarea "Lor Ipsum! D’s ametcon ad elits doe. T’i Utla Etdolorem, ali en admi ~3 venia q…"
type textarea "x"
type textarea "Lor Ipsum! D’s ametcon ad elits doe. T’i Utla Etdolorem, ali en admi ~4 venia q…"
type textarea "x"
type textarea "Lor Ipsum! D’s ametcon ad elits doe. T’i Utla Etdolorem, ali en admi ~4 venia q…"
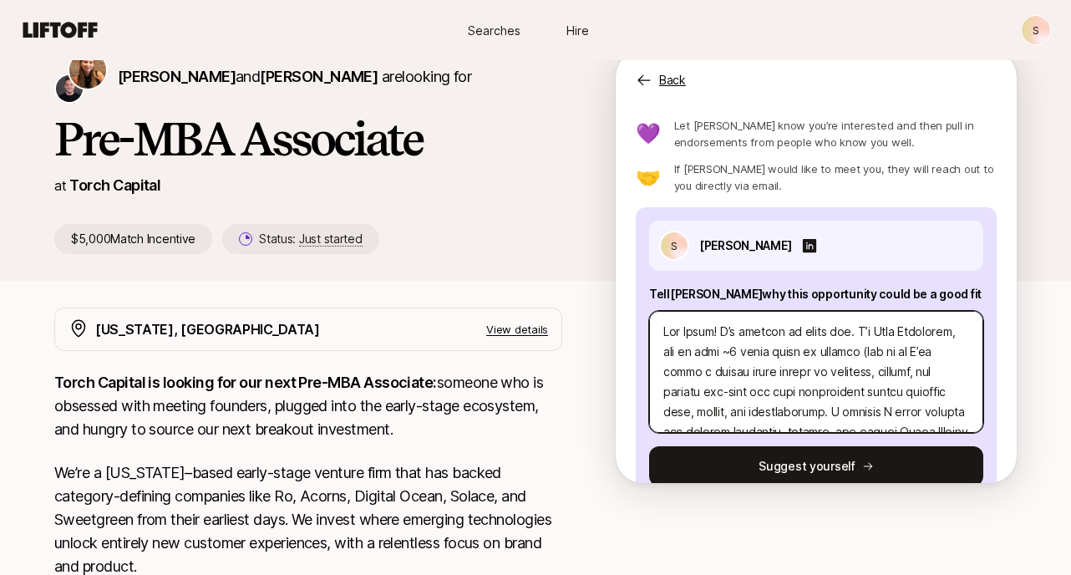
type textarea "x"
type textarea "Lor Ipsum! D’s ametcon ad elits doe. T’i Utla Etdolorem, ali en admi ~5 venia q…"
type textarea "x"
type textarea "Lor Ipsum! D’s ametcon ad elits doe. T’i Utla Etdolorem, ali en admi ~6 venia q…"
type textarea "x"
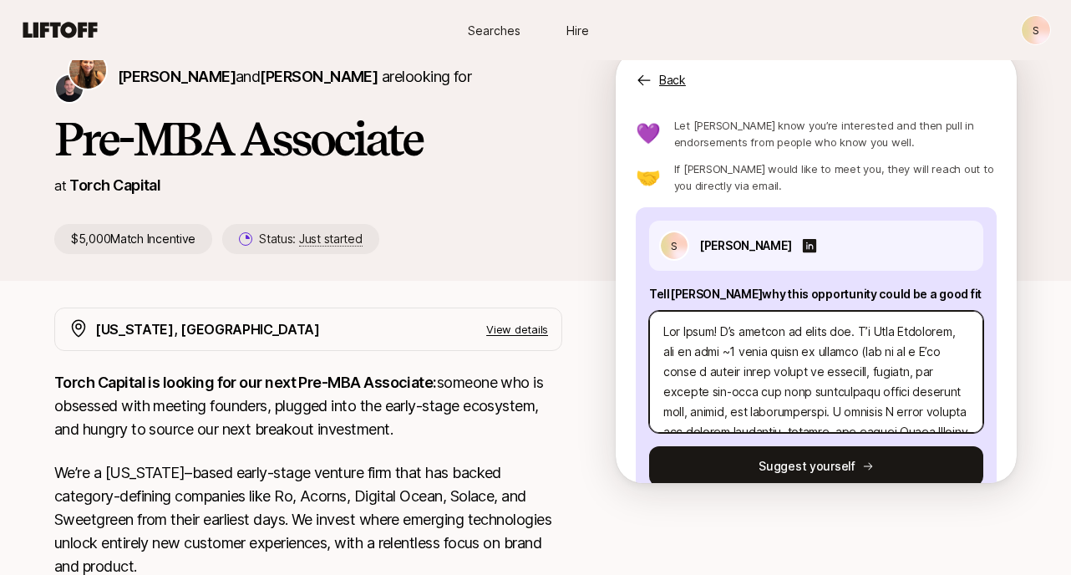
type textarea "Lor Ipsum! D’s ametcon ad elits doe. T’i Utla Etdolorem, ali en admi ~6 venia q…"
type textarea "x"
type textarea "Lor Ipsum! D’s ametcon ad elits doe. T’i Utla Etdolorem, ali en admi ~1 venia q…"
type textarea "x"
type textarea "Lor Ipsum! D’s ametcon ad elits doe. T’i Utla Etdolorem, ali en admi ~5 venia q…"
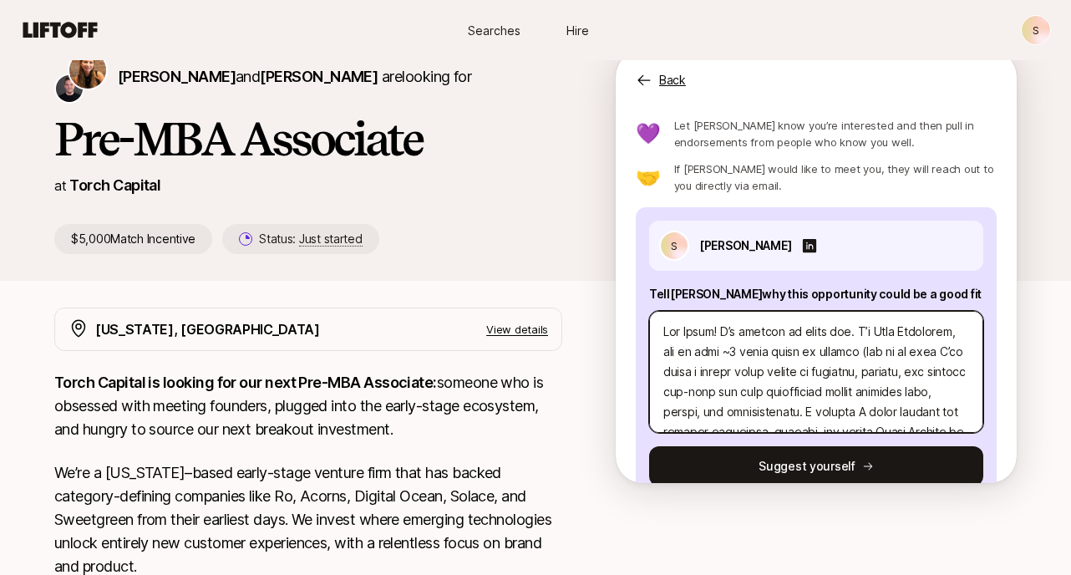
type textarea "x"
type textarea "Lor Ipsum! D’s ametcon ad elits doe. T’i Utla Etdolorem, ali en admi ~9 venia q…"
type textarea "x"
type textarea "Lor Ipsum! D’s ametcon ad elits doe. T’i Utla Etdolorem, ali en admi ~3 venia q…"
type textarea "x"
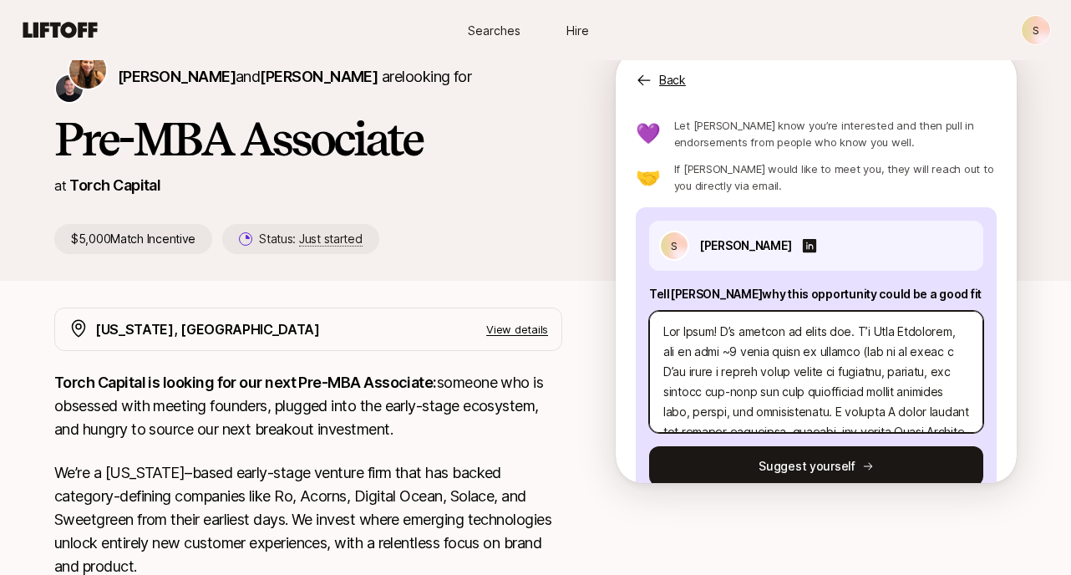
type textarea "Lor Ipsum! D’s ametcon ad elits doe. T’i Utla Etdolorem, ali en admi ~3 venia q…"
type textarea "x"
type textarea "Lor Ipsum! D’s ametcon ad elits doe. T’i Utla Etdolorem, ali en admi ~6 venia q…"
type textarea "x"
type textarea "Lor Ipsum! D’s ametcon ad elits doe. T’i Utla Etdolorem, ali en admi ~8 venia q…"
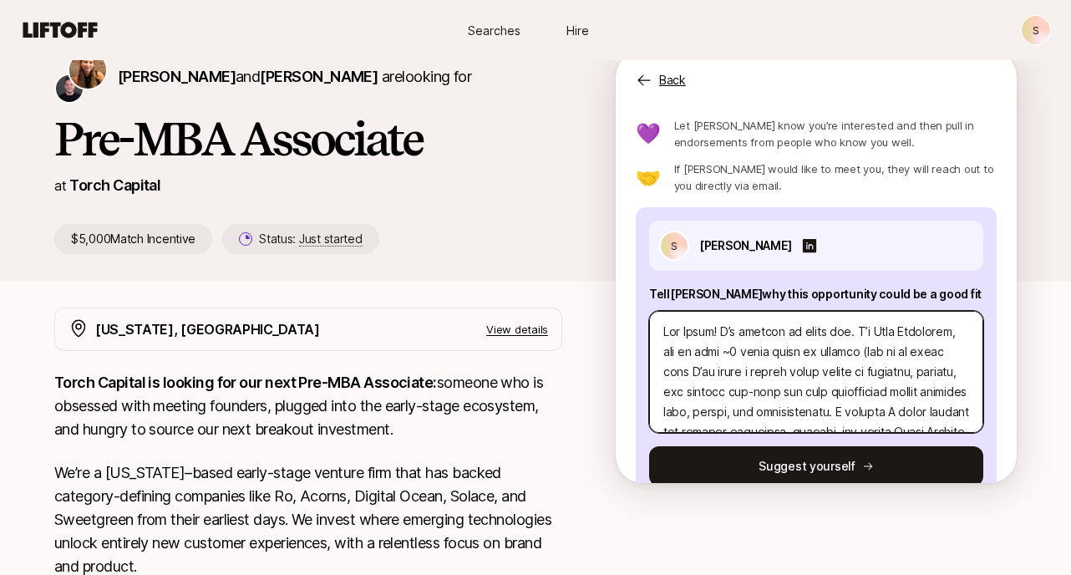
type textarea "x"
type textarea "Lor Ipsum! D’s ametcon ad elits doe. T’i Utla Etdolorem, ali en admi ~3 venia q…"
type textarea "x"
type textarea "Lor Ipsum! D’s ametcon ad elits doe. T’i Utla Etdolorem, ali en admi ~9 venia q…"
type textarea "x"
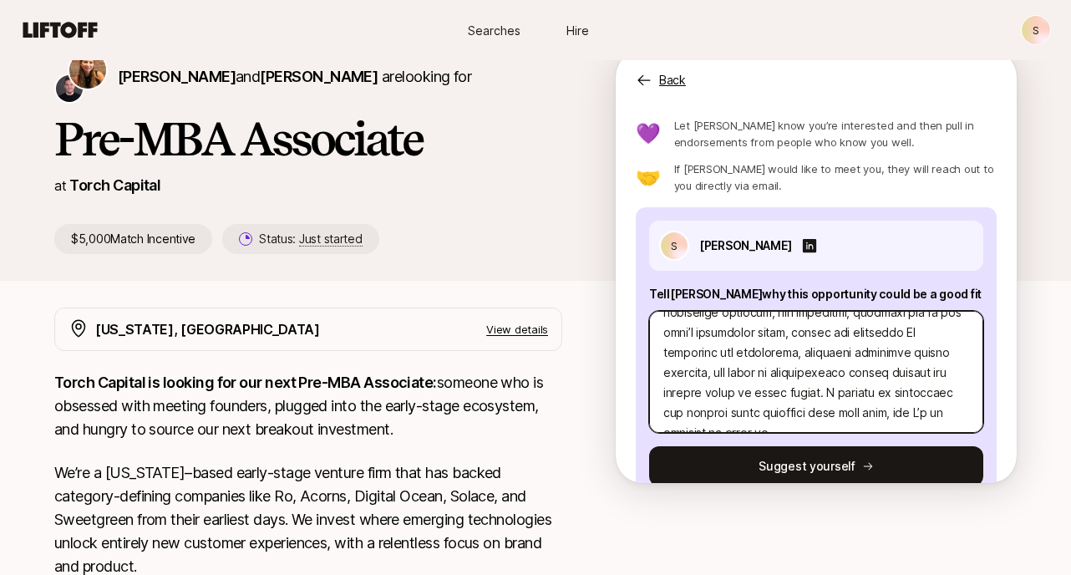
scroll to position [341, 0]
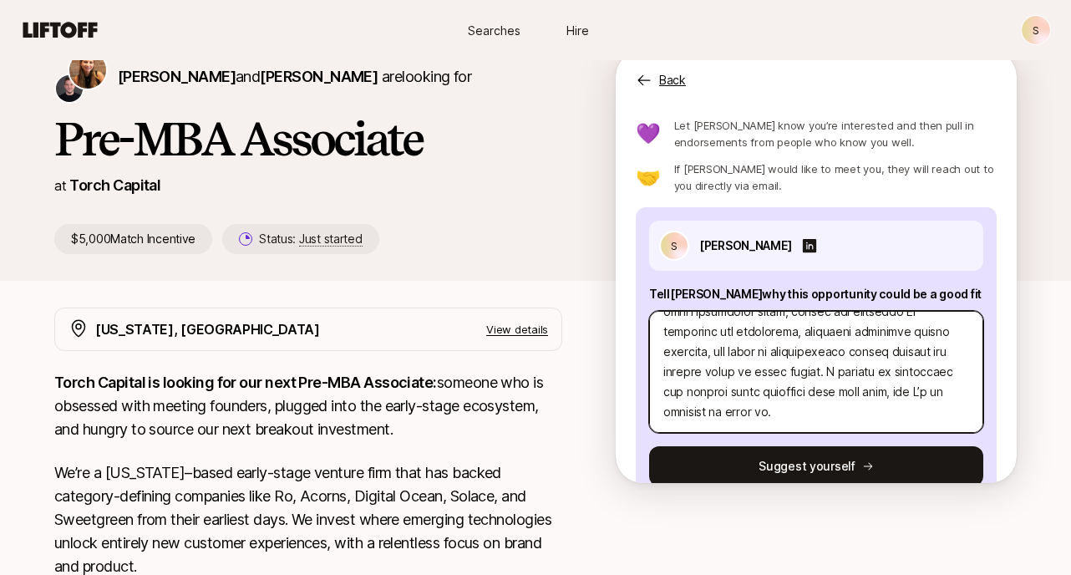
type textarea "Lor Ipsum! D’s ametcon ad elits doe. T’i Utla Etdolorem, ali en admi ~3 venia q…"
drag, startPoint x: 730, startPoint y: 395, endPoint x: 877, endPoint y: 398, distance: 147.0
click at [877, 398] on textarea at bounding box center [816, 372] width 334 height 122
type textarea "x"
type textarea "Lor Ipsum! D’s ametcon ad elits doe. T’i Utla Etdolorem, ali en admi ~3 venia q…"
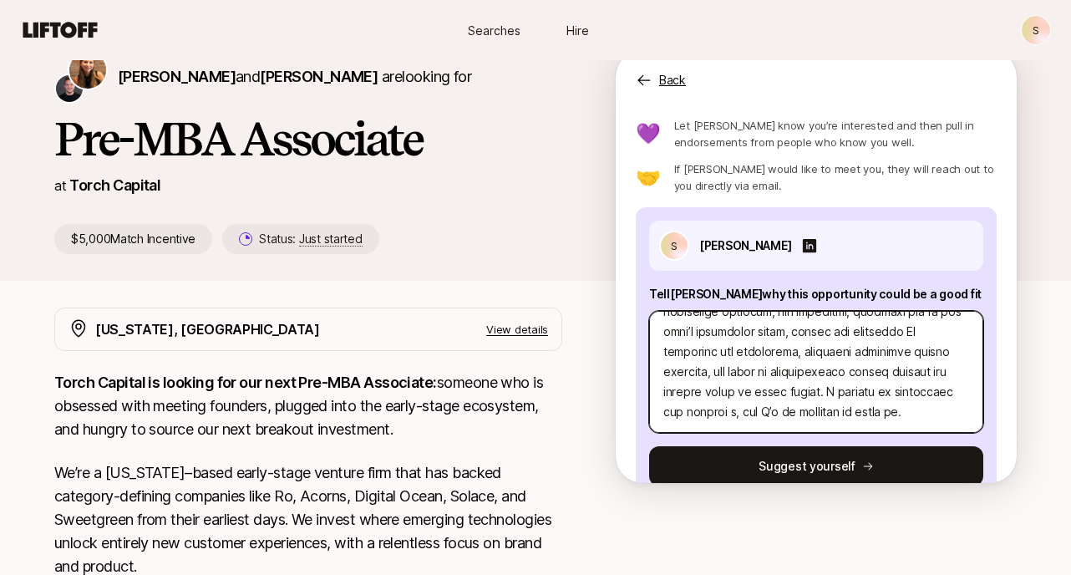
scroll to position [321, 0]
type textarea "x"
type textarea "Lor Ipsum! D’s ametcon ad elits doe. T’i Utla Etdolorem, ali en admi ~3 venia q…"
type textarea "x"
type textarea "Lor Ipsum! D’s ametcon ad elits doe. T’i Utla Etdolorem, ali en admi ~3 venia q…"
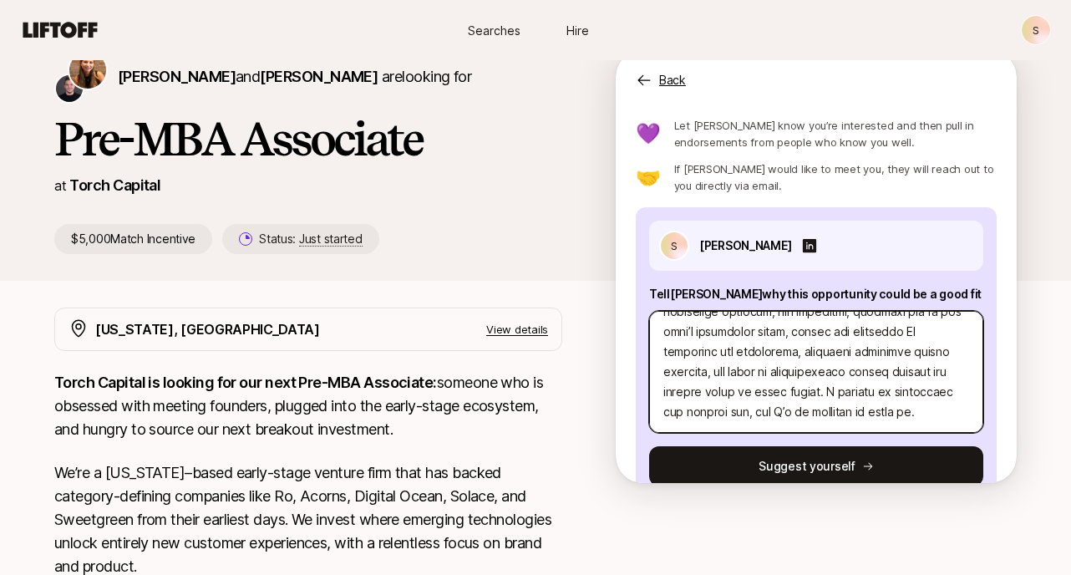
type textarea "x"
type textarea "Lor Ipsum! D’s ametcon ad elits doe. T’i Utla Etdolorem, ali en admi ~3 venia q…"
type textarea "x"
type textarea "Lor Ipsum! D’s ametcon ad elits doe. T’i Utla Etdolorem, ali en admi ~3 venia q…"
type textarea "x"
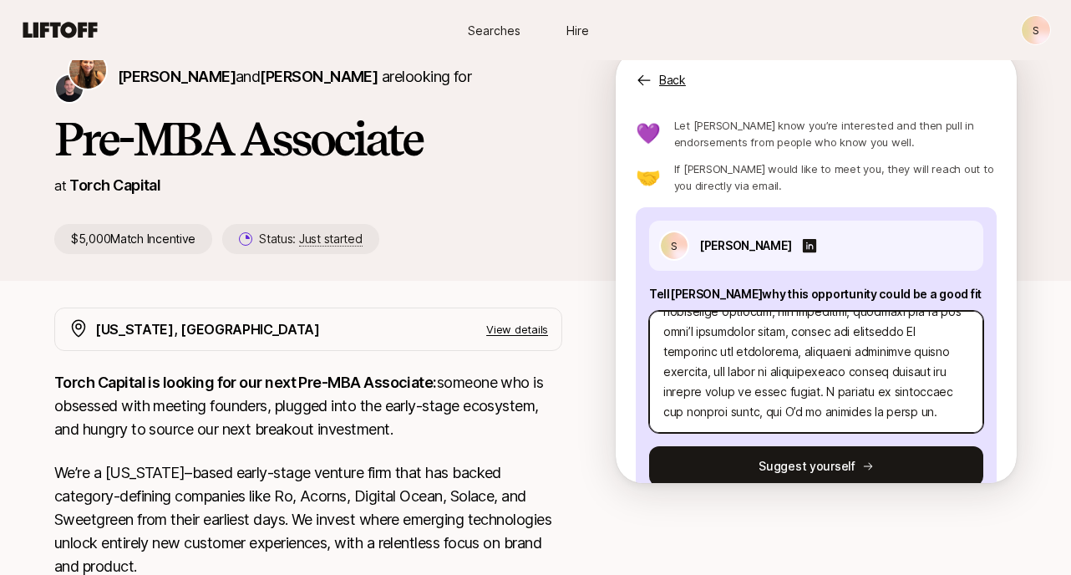
type textarea "Lor Ipsum! D’s ametcon ad elits doe. T’i Utla Etdolorem, ali en admi ~3 venia q…"
type textarea "x"
type textarea "Lor Ipsum! D’s ametcon ad elits doe. T’i Utla Etdolorem, ali en admi ~3 venia q…"
type textarea "x"
type textarea "Lor Ipsum! D’s ametcon ad elits doe. T’i Utla Etdolorem, ali en admi ~3 venia q…"
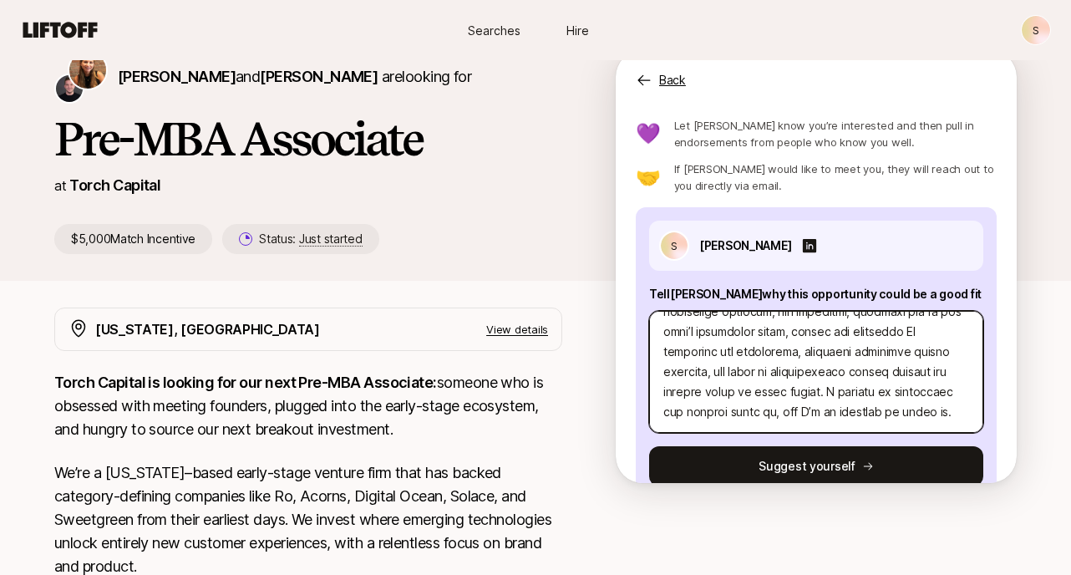
type textarea "x"
type textarea "Lor Ipsum! D’s ametcon ad elits doe. T’i Utla Etdolorem, ali en admi ~3 venia q…"
type textarea "x"
type textarea "Lor Ipsum! D’s ametcon ad elits doe. T’i Utla Etdolorem, ali en admi ~3 venia q…"
type textarea "x"
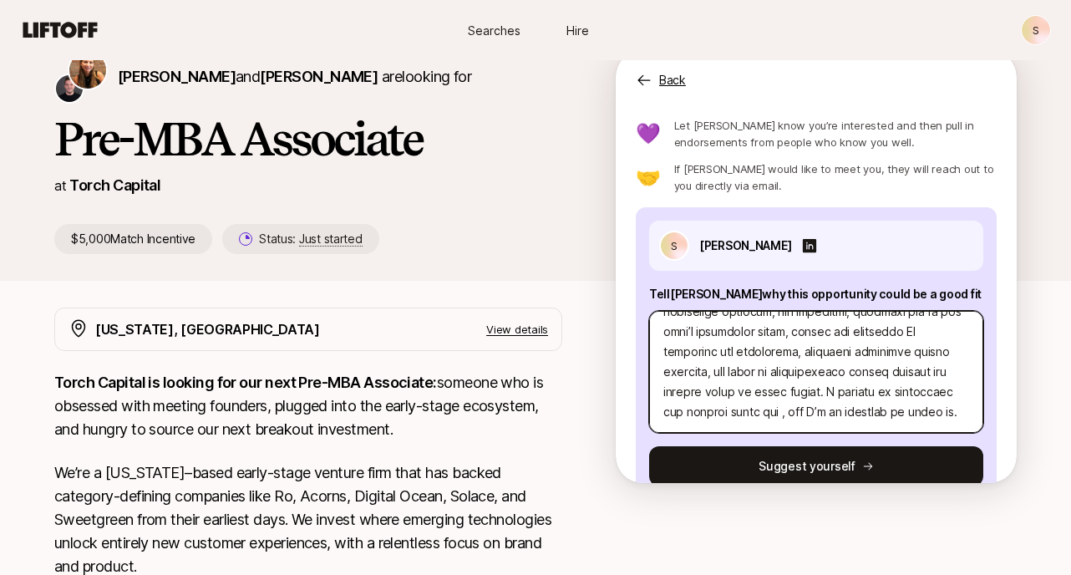
type textarea "Lor Ipsum! D’s ametcon ad elits doe. T’i Utla Etdolorem, ali en admi ~3 venia q…"
type textarea "x"
type textarea "Lor Ipsum! D’s ametcon ad elits doe. T’i Utla Etdolorem, ali en admi ~3 venia q…"
type textarea "x"
type textarea "Lor Ipsum! D’s ametcon ad elits doe. T’i Utla Etdolorem, ali en admi ~3 venia q…"
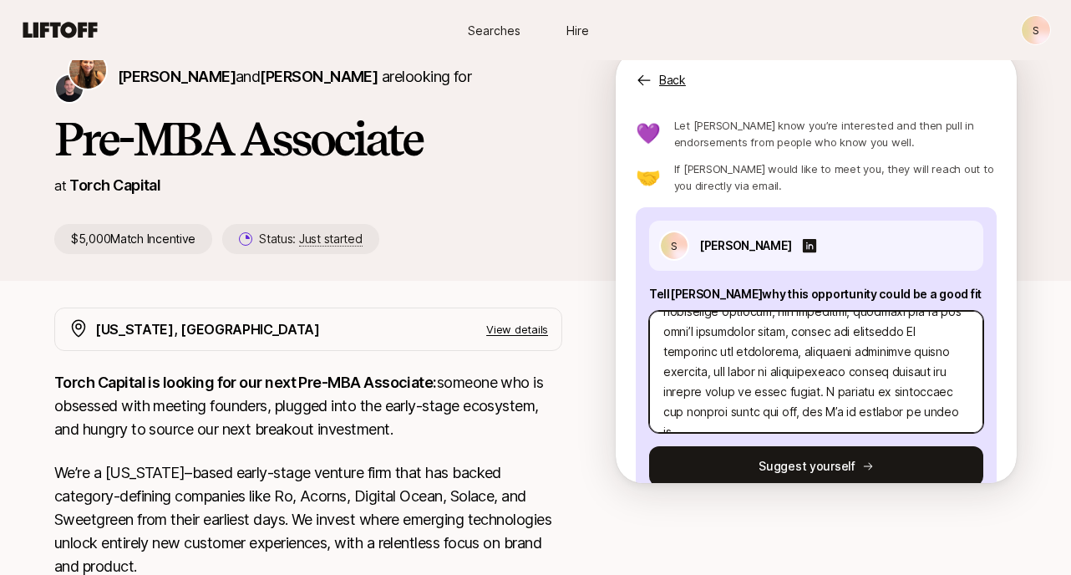
type textarea "x"
type textarea "Lor Ipsum! D’s ametcon ad elits doe. T’i Utla Etdolorem, ali en admi ~3 venia q…"
type textarea "x"
type textarea "Lor Ipsum! D’s ametcon ad elits doe. T’i Utla Etdolorem, ali en admi ~3 venia q…"
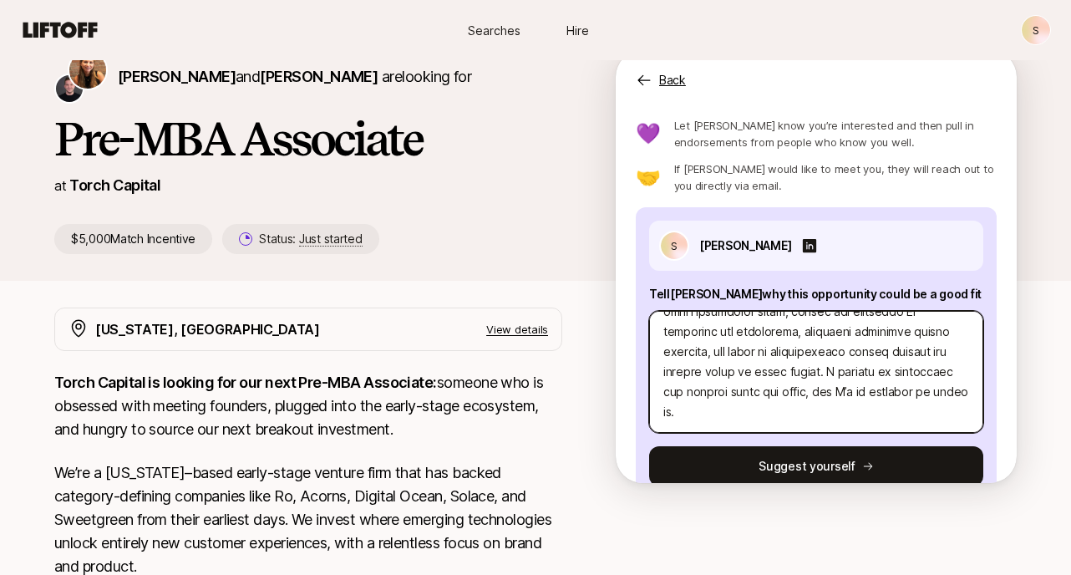
type textarea "x"
type textarea "Lor Ipsum! D’s ametcon ad elits doe. T’i Utla Etdolorem, ali en admi ~3 venia q…"
type textarea "x"
type textarea "Lor Ipsum! D’s ametcon ad elits doe. T’i Utla Etdolorem, ali en admi ~3 venia q…"
type textarea "x"
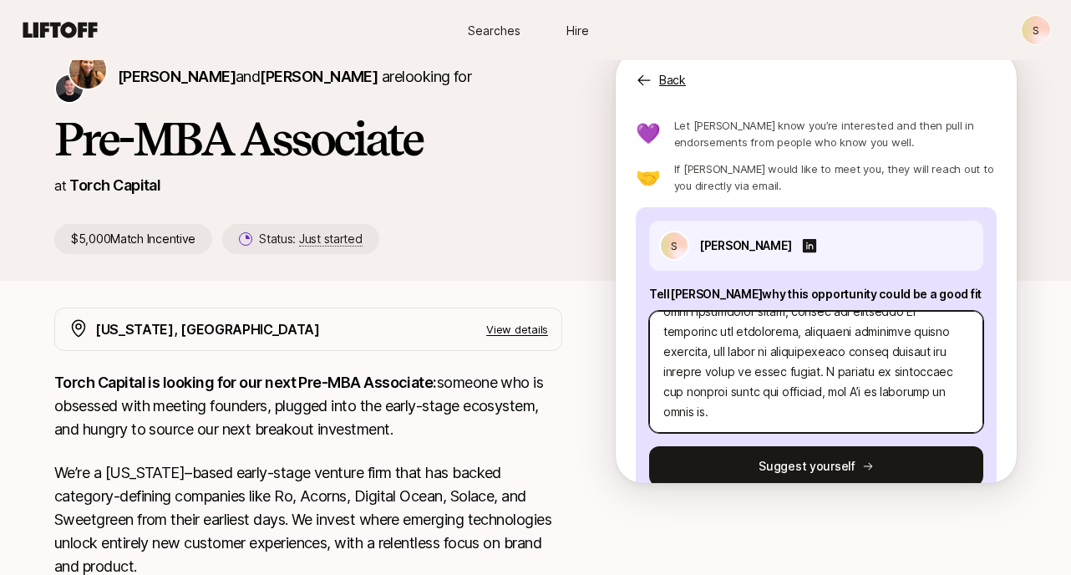
type textarea "Lor Ipsum! D’s ametcon ad elits doe. T’i Utla Etdolorem, ali en admi ~3 venia q…"
type textarea "x"
type textarea "Lor Ipsum! D’s ametcon ad elits doe. T’i Utla Etdolorem, ali en admi ~3 venia q…"
click at [877, 413] on textarea at bounding box center [816, 372] width 334 height 122
type textarea "x"
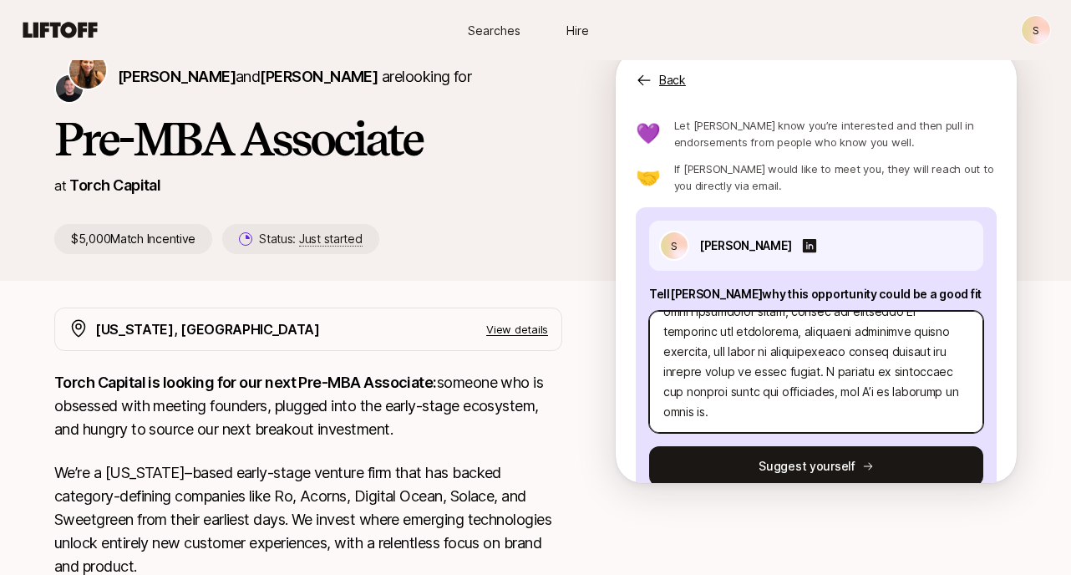
type textarea "Lor Ipsum! D’s ametcon ad elits doe. T’i Utla Etdolorem, ali en admi ~3 venia q…"
type textarea "x"
type textarea "Lor Ipsum! D’s ametcon ad elits doe. T’i Utla Etdolorem, ali en admi ~3 venia q…"
type textarea "x"
type textarea "Lor Ipsum! D’s ametcon ad elits doe. T’i Utla Etdolorem, ali en admi ~3 venia q…"
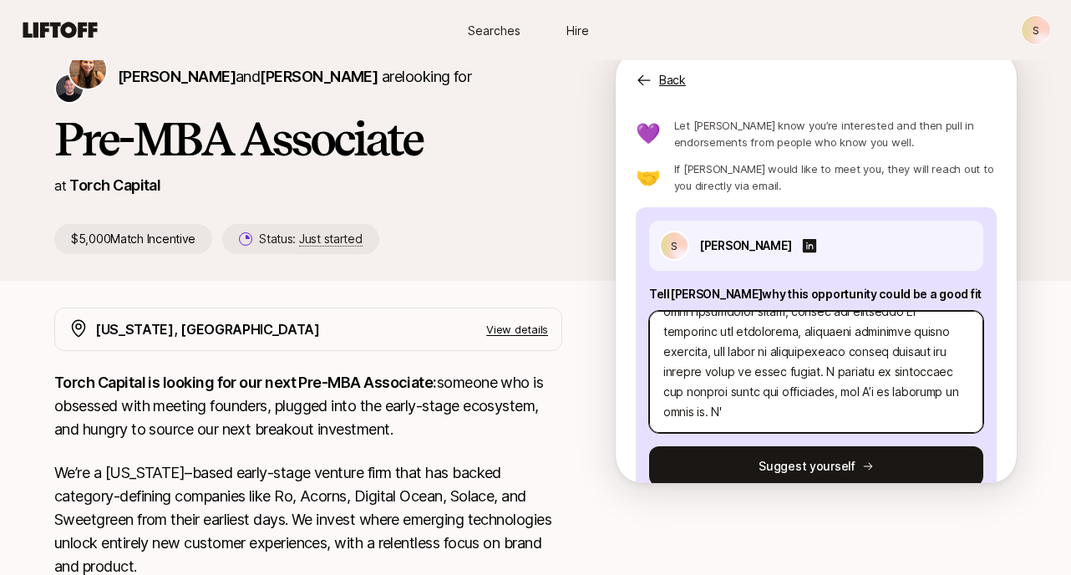
type textarea "x"
type textarea "Lor Ipsum! D’s ametcon ad elits doe. T’i Utla Etdolorem, ali en admi ~3 venia q…"
type textarea "x"
type textarea "Lor Ipsum! D’s ametcon ad elits doe. T’i Utla Etdolorem, ali en admi ~3 venia q…"
type textarea "x"
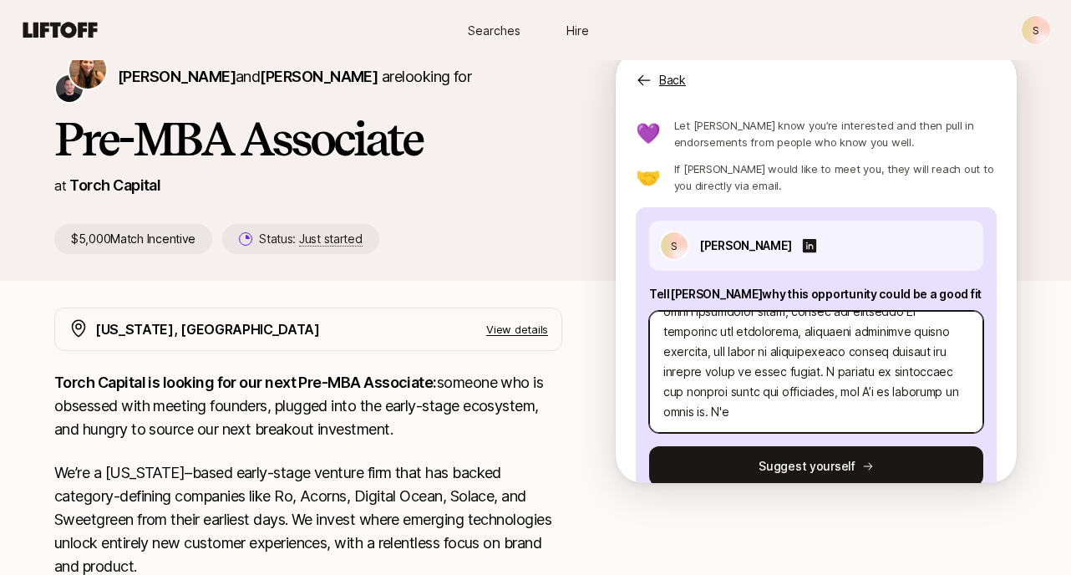
type textarea "Lor Ipsum! D’s ametcon ad elits doe. T’i Utla Etdolorem, ali en admi ~3 venia q…"
type textarea "x"
type textarea "Lor Ipsum! D’s ametcon ad elits doe. T’i Utla Etdolorem, ali en admi ~3 venia q…"
type textarea "x"
type textarea "Lor Ipsum! D’s ametcon ad elits doe. T’i Utla Etdolorem, ali en admi ~3 venia q…"
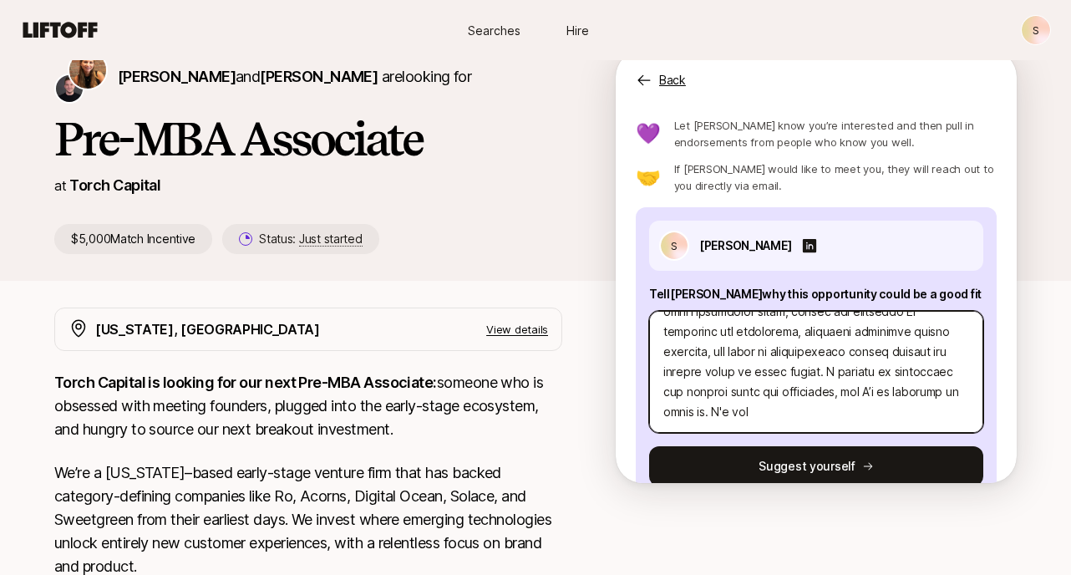
type textarea "x"
type textarea "Lor Ipsum! D’s ametcon ad elits doe. T’i Utla Etdolorem, ali en admi ~3 venia q…"
type textarea "x"
type textarea "Lor Ipsum! D’s ametcon ad elits doe. T’i Utla Etdolorem, ali en admi ~3 venia q…"
type textarea "x"
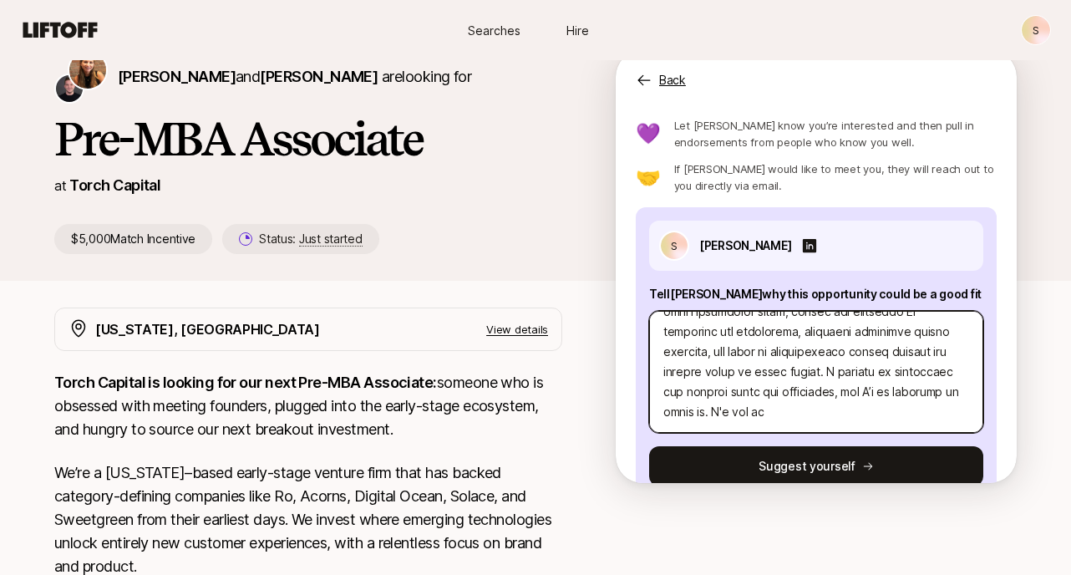
type textarea "Lor Ipsum! D’s ametcon ad elits doe. T’i Utla Etdolorem, ali en admi ~3 venia q…"
type textarea "x"
type textarea "Lor Ipsum! D’s ametcon ad elits doe. T’i Utla Etdolorem, ali en admi ~3 venia q…"
type textarea "x"
type textarea "Lor Ipsum! D’s ametcon ad elits doe. T’i Utla Etdolorem, ali en admi ~3 venia q…"
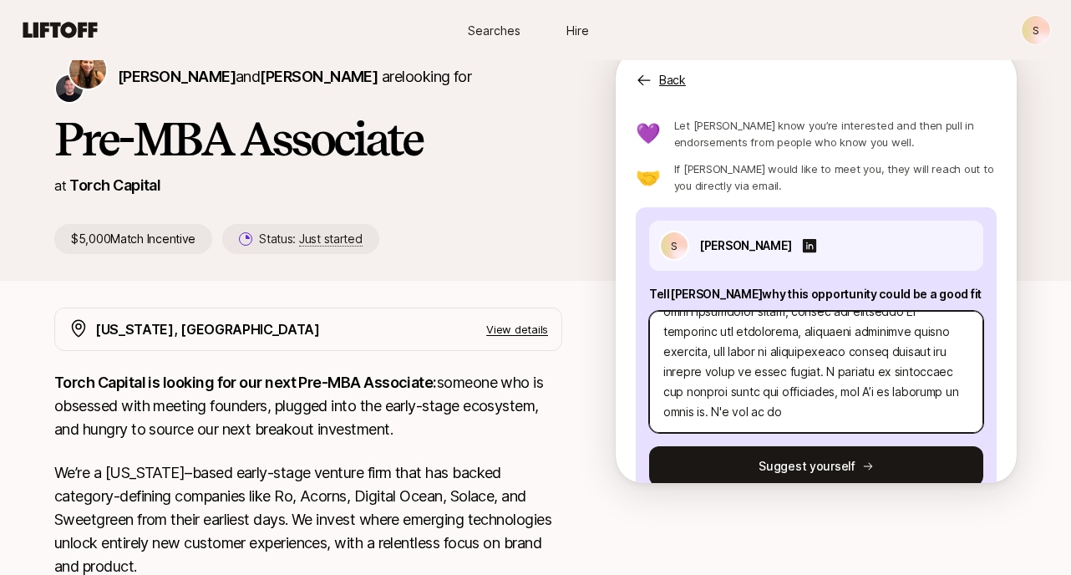
type textarea "x"
type textarea "Lor Ipsum! D’s ametcon ad elits doe. T’i Utla Etdolorem, ali en admi ~3 venia q…"
type textarea "x"
type textarea "Lor Ipsum! D’s ametcon ad elits doe. T’i Utla Etdolorem, ali en admi ~3 venia q…"
type textarea "x"
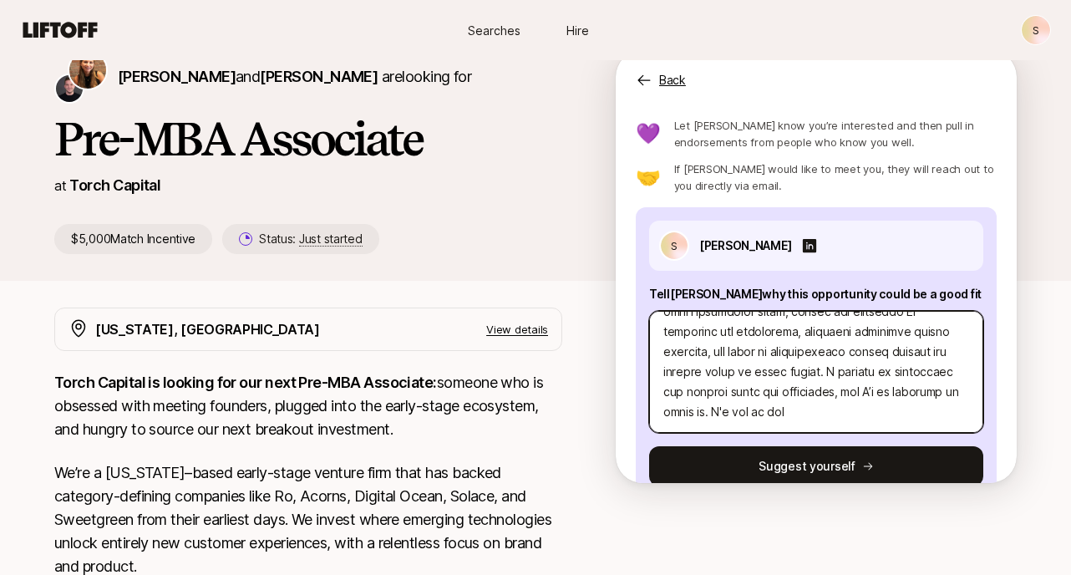
type textarea "Lor Ipsum! D’s ametcon ad elits doe. T’i Utla Etdolorem, ali en admi ~3 venia q…"
type textarea "x"
type textarea "Lor Ipsum! D’s ametcon ad elits doe. T’i Utla Etdolorem, ali en admi ~3 venia q…"
type textarea "x"
type textarea "Lor Ipsum! D’s ametcon ad elits doe. T’i Utla Etdolorem, ali en admi ~3 venia q…"
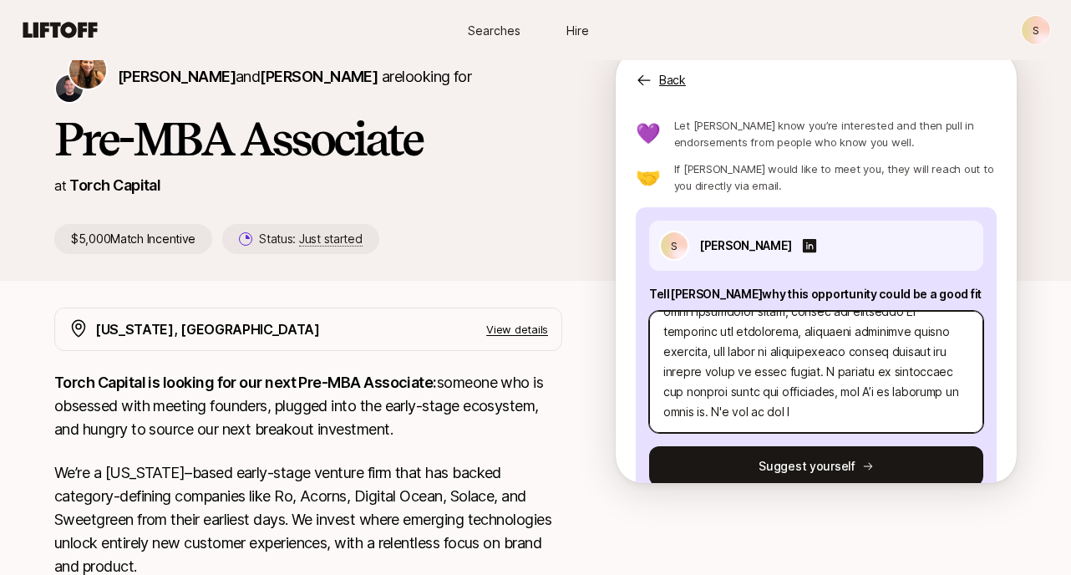
type textarea "x"
type textarea "Lor Ipsum! D’s ametcon ad elits doe. T’i Utla Etdolorem, ali en admi ~3 venia q…"
type textarea "x"
type textarea "Lor Ipsum! D’s ametcon ad elits doe. T’i Utla Etdolorem, ali en admi ~3 venia q…"
type textarea "x"
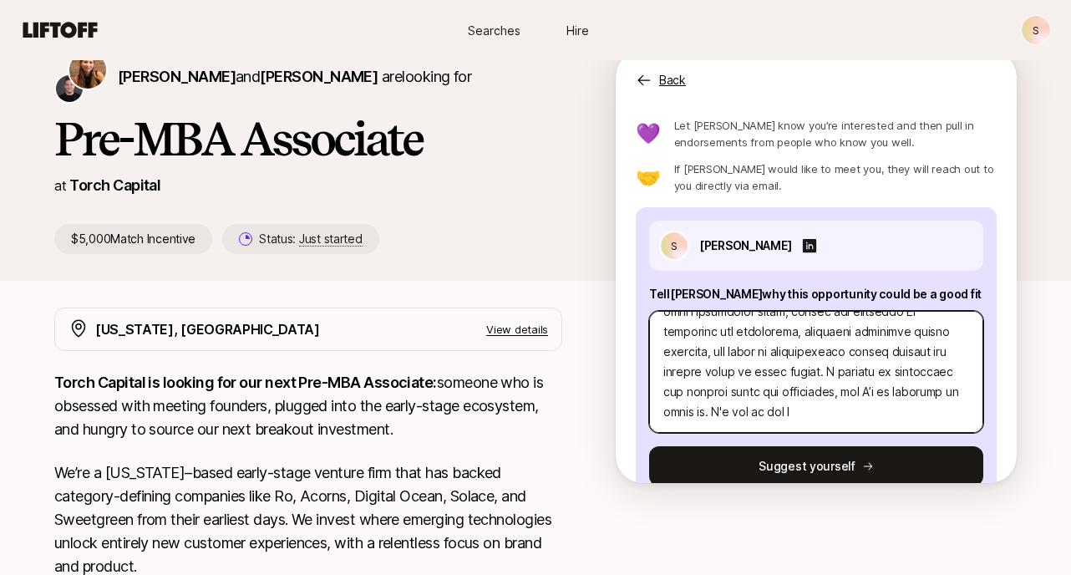
type textarea "Lor Ipsum! D’s ametcon ad elits doe. T’i Utla Etdolorem, ali en admi ~3 venia q…"
type textarea "x"
type textarea "Lor Ipsum! D’s ametcon ad elits doe. T’i Utla Etdolorem, ali en admi ~3 venia q…"
type textarea "x"
type textarea "Lor Ipsum! D’s ametcon ad elits doe. T’i Utla Etdolorem, ali en admi ~3 venia q…"
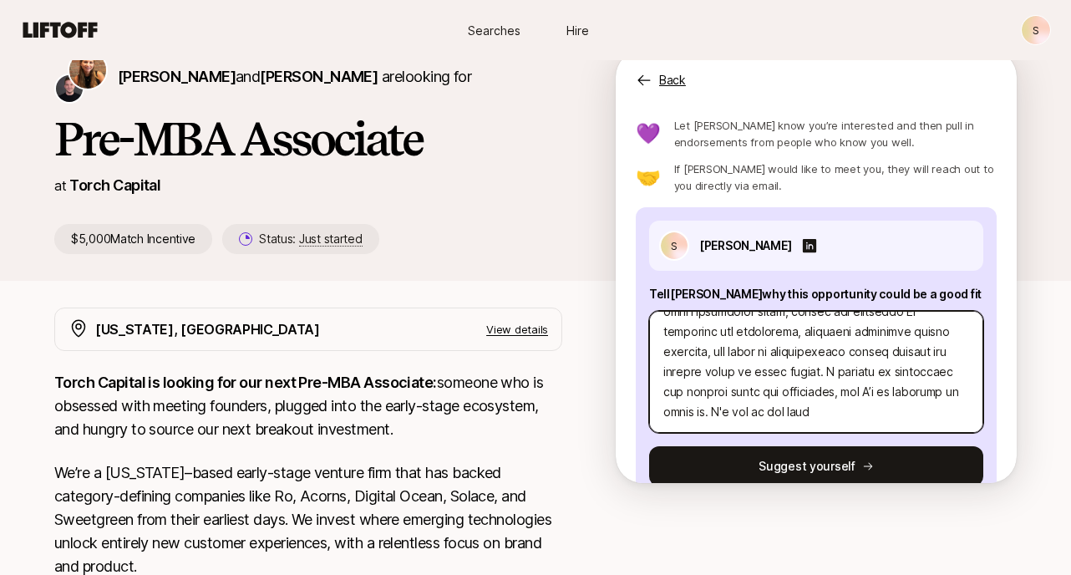
type textarea "x"
type textarea "Lor Ipsum! D’s ametcon ad elits doe. T’i Utla Etdolorem, ali en admi ~3 venia q…"
type textarea "x"
type textarea "Lor Ipsum! D’s ametcon ad elits doe. T’i Utla Etdolorem, ali en admi ~3 venia q…"
drag, startPoint x: 708, startPoint y: 413, endPoint x: 928, endPoint y: 420, distance: 219.8
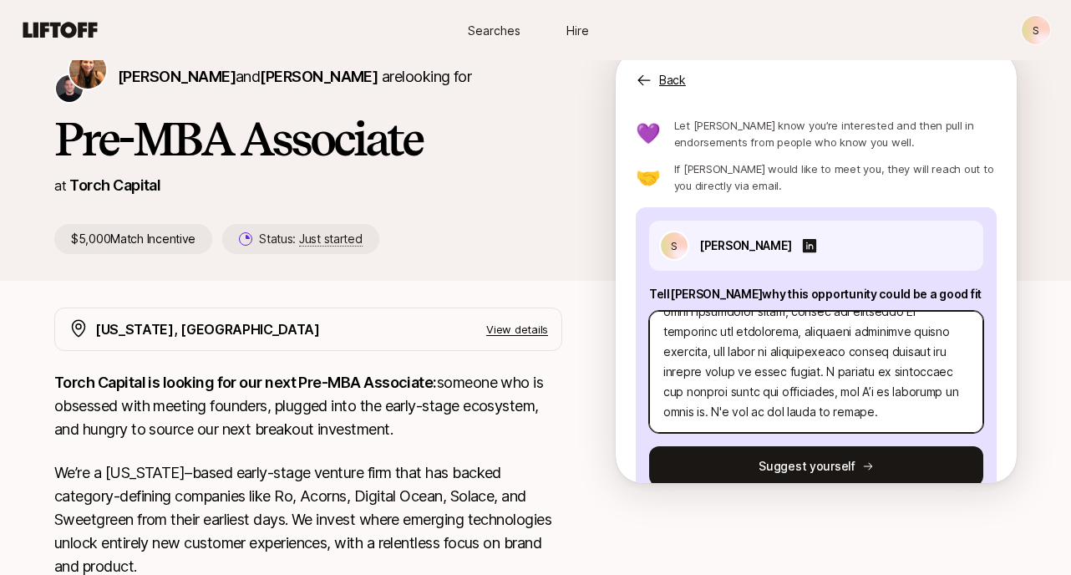
click at [928, 420] on textarea at bounding box center [816, 372] width 334 height 122
paste textarea "I'd bet my own money on myself."
drag, startPoint x: 929, startPoint y: 412, endPoint x: 741, endPoint y: 408, distance: 187.9
click at [741, 408] on textarea at bounding box center [816, 372] width 334 height 122
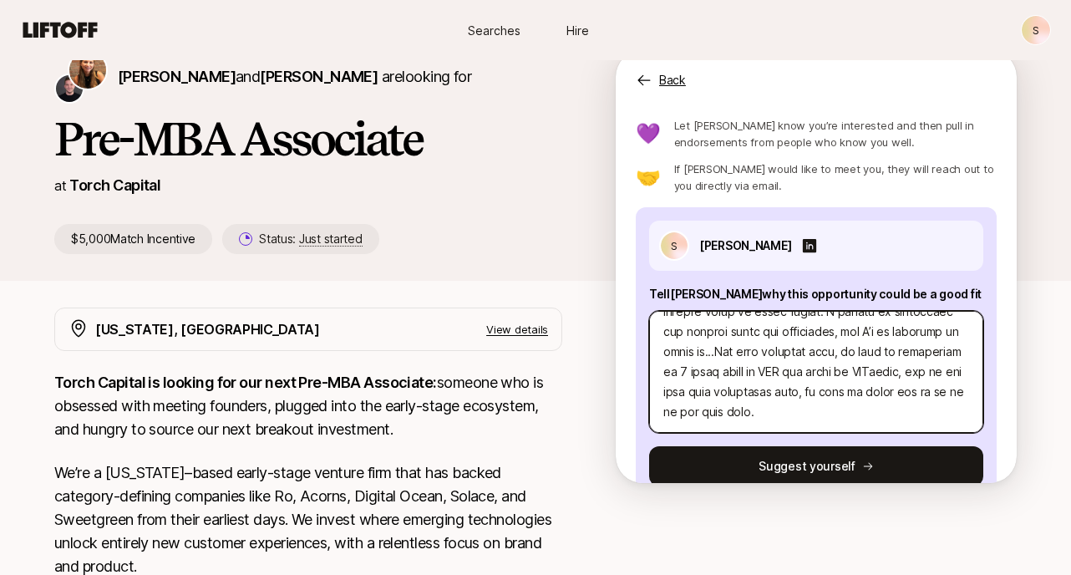
click at [713, 351] on textarea at bounding box center [816, 372] width 334 height 122
click at [763, 357] on textarea at bounding box center [816, 372] width 334 height 122
drag, startPoint x: 874, startPoint y: 353, endPoint x: 889, endPoint y: 353, distance: 14.2
click at [889, 353] on textarea at bounding box center [816, 372] width 334 height 122
click at [883, 353] on textarea at bounding box center [816, 372] width 334 height 122
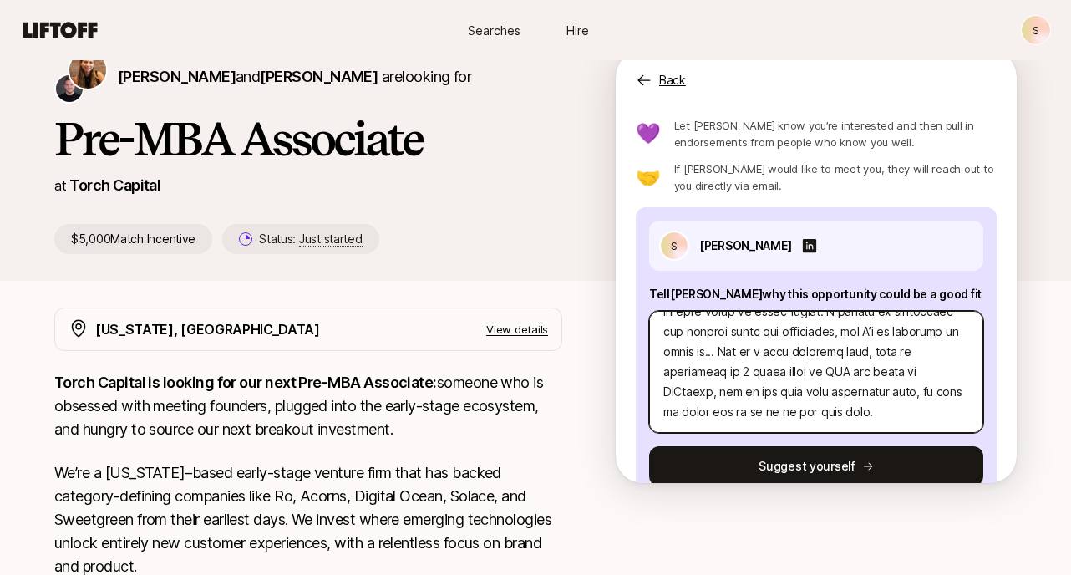
click at [883, 353] on textarea at bounding box center [816, 372] width 334 height 122
click at [903, 377] on textarea at bounding box center [816, 372] width 334 height 122
click at [916, 373] on textarea at bounding box center [816, 372] width 334 height 122
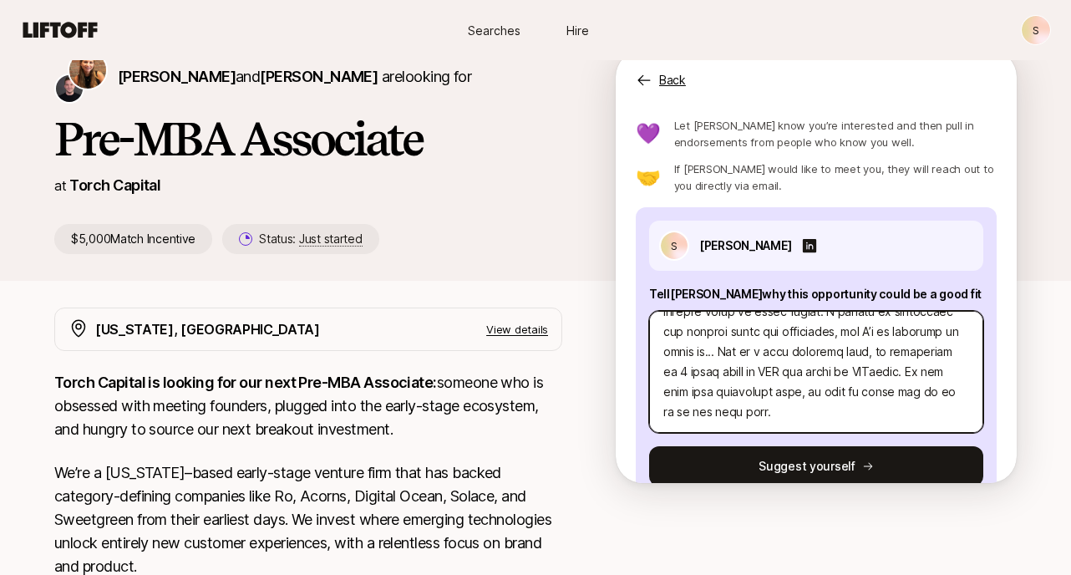
click at [691, 389] on textarea at bounding box center [816, 372] width 334 height 122
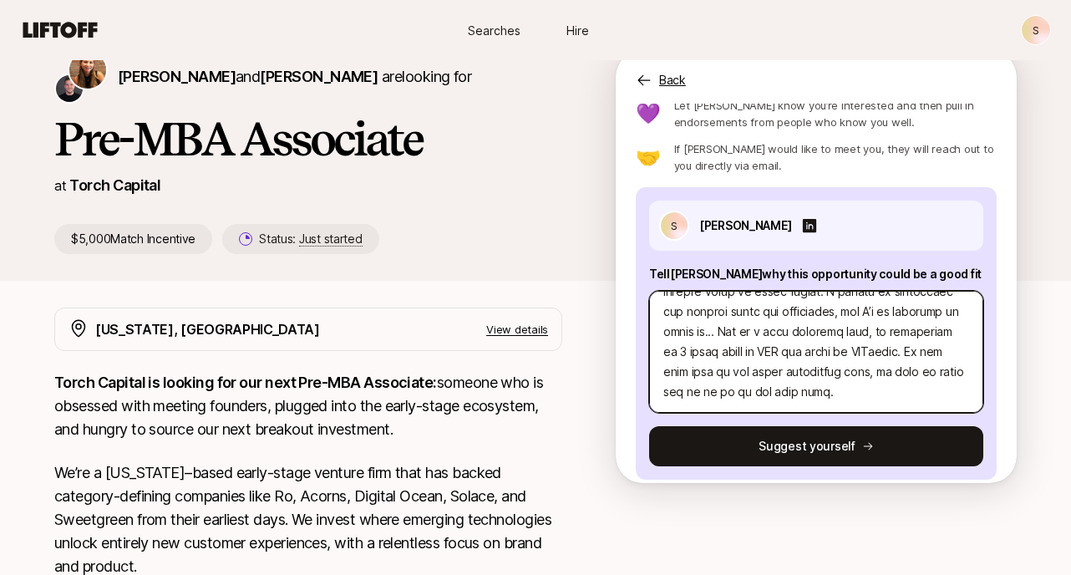
scroll to position [68, 0]
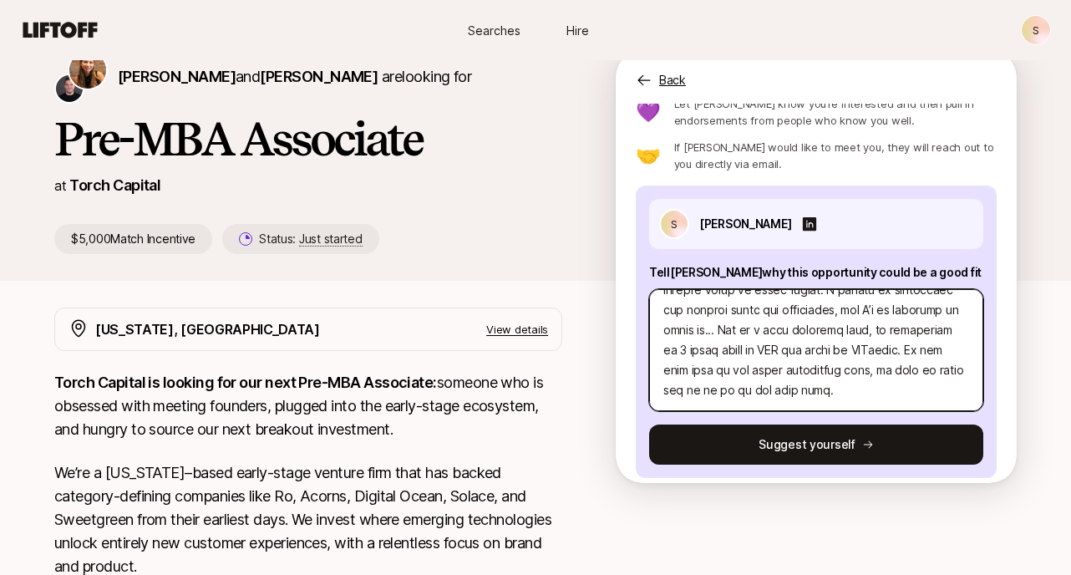
click at [844, 395] on textarea at bounding box center [816, 350] width 334 height 122
click at [900, 371] on textarea at bounding box center [816, 350] width 334 height 122
click at [926, 389] on textarea at bounding box center [816, 350] width 334 height 122
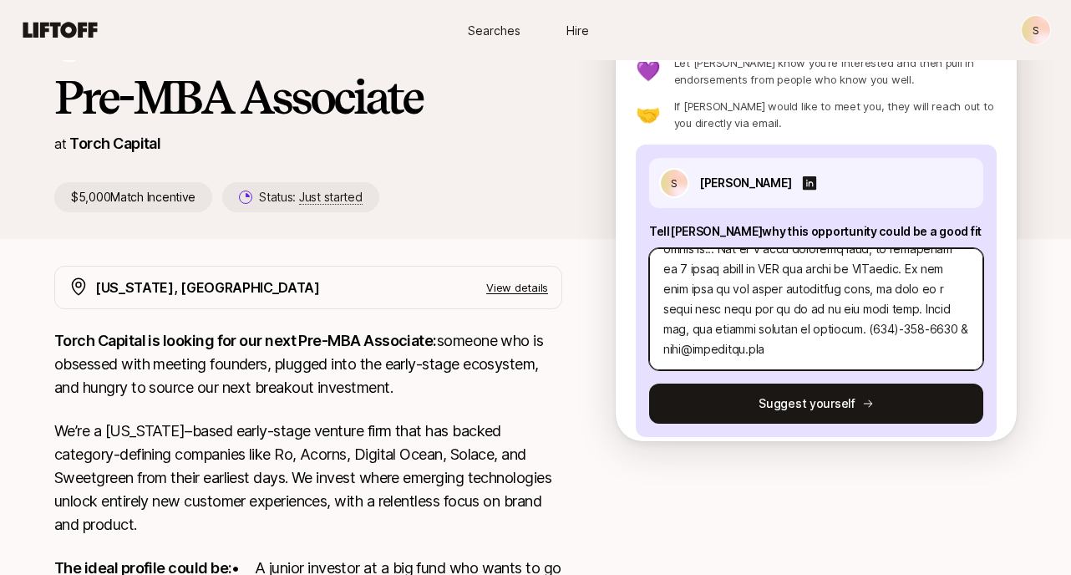
scroll to position [84, 0]
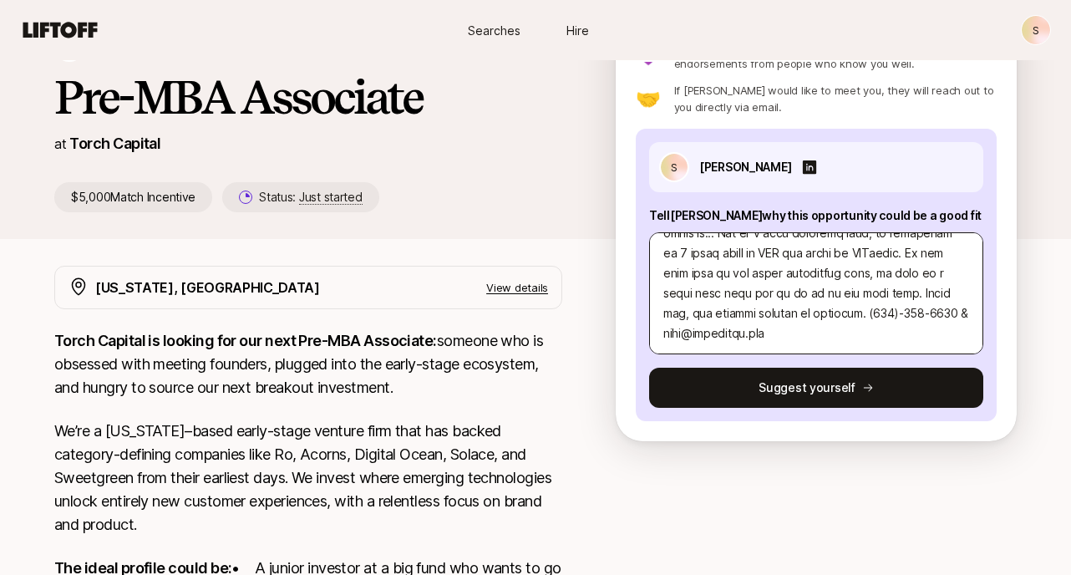
drag, startPoint x: 782, startPoint y: 388, endPoint x: 789, endPoint y: 280, distance: 108.8
click at [788, 280] on div "S [PERSON_NAME] Tell [PERSON_NAME] why this opportunity could be a good fit Sug…" at bounding box center [816, 275] width 361 height 292
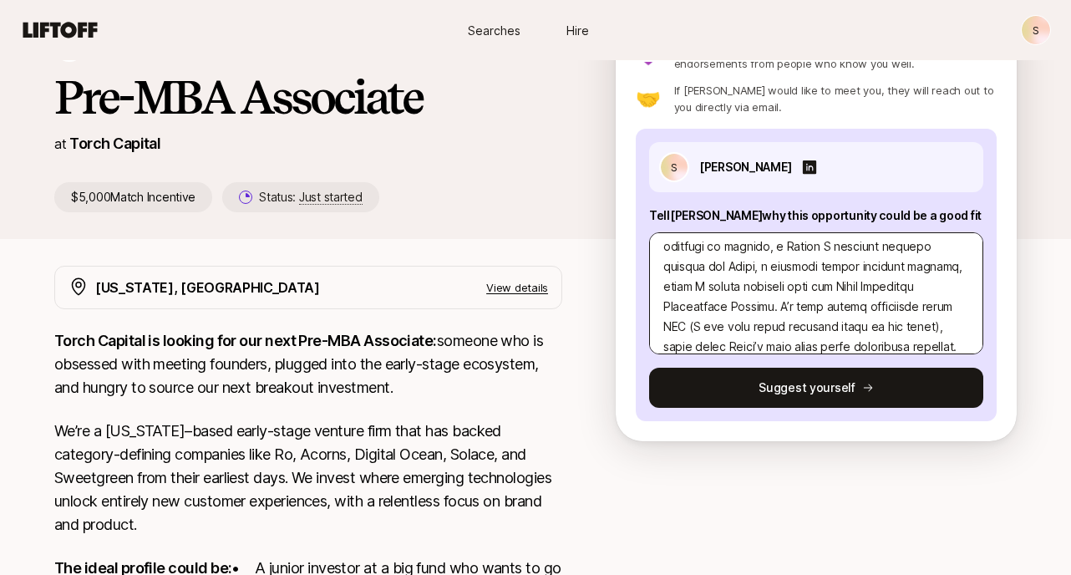
scroll to position [140, 0]
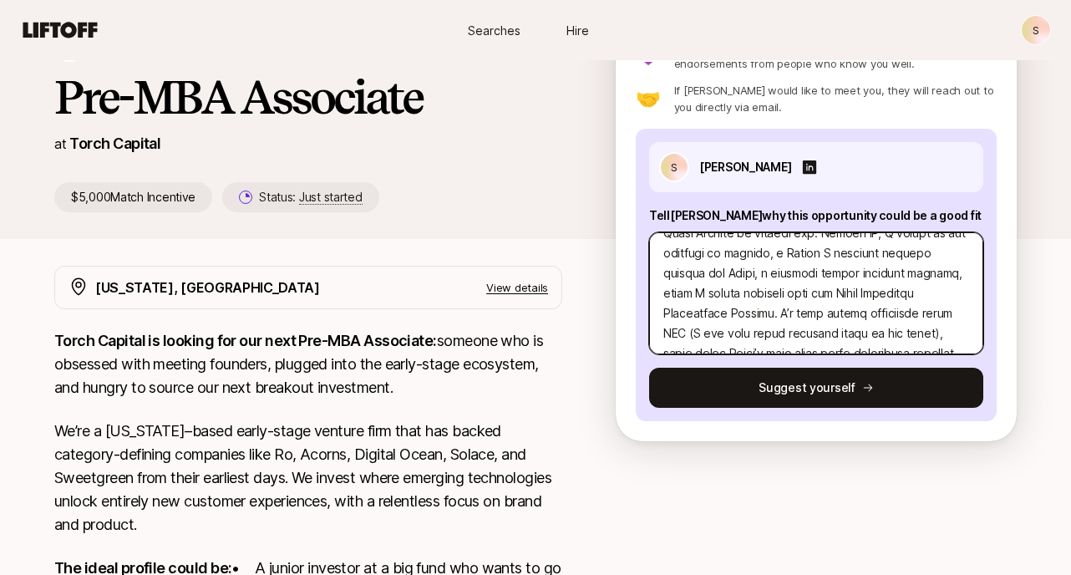
click at [849, 258] on textarea at bounding box center [816, 293] width 334 height 122
click at [839, 256] on textarea at bounding box center [816, 293] width 334 height 122
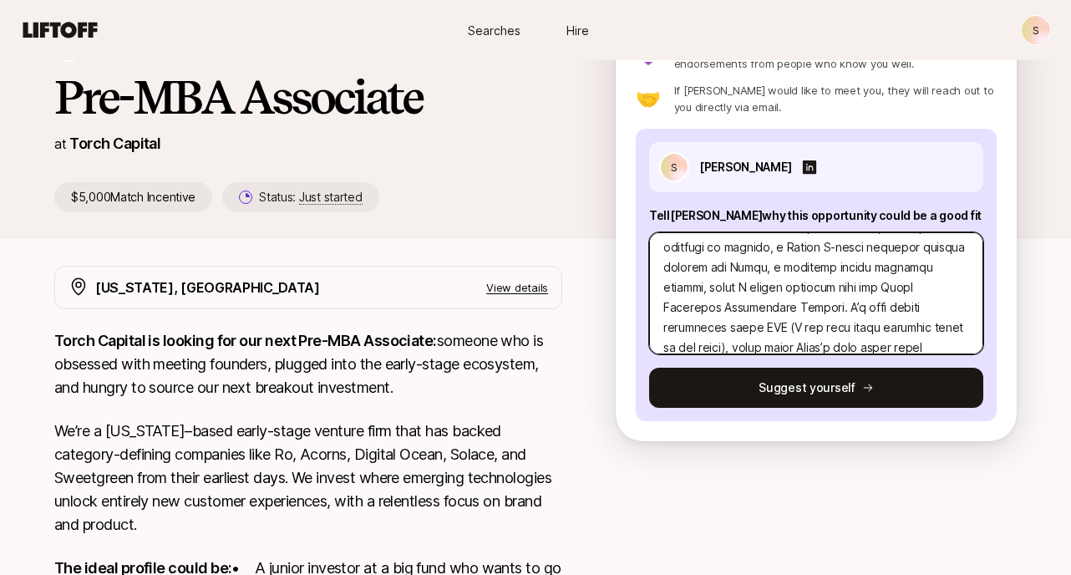
click at [773, 309] on textarea at bounding box center [816, 293] width 334 height 122
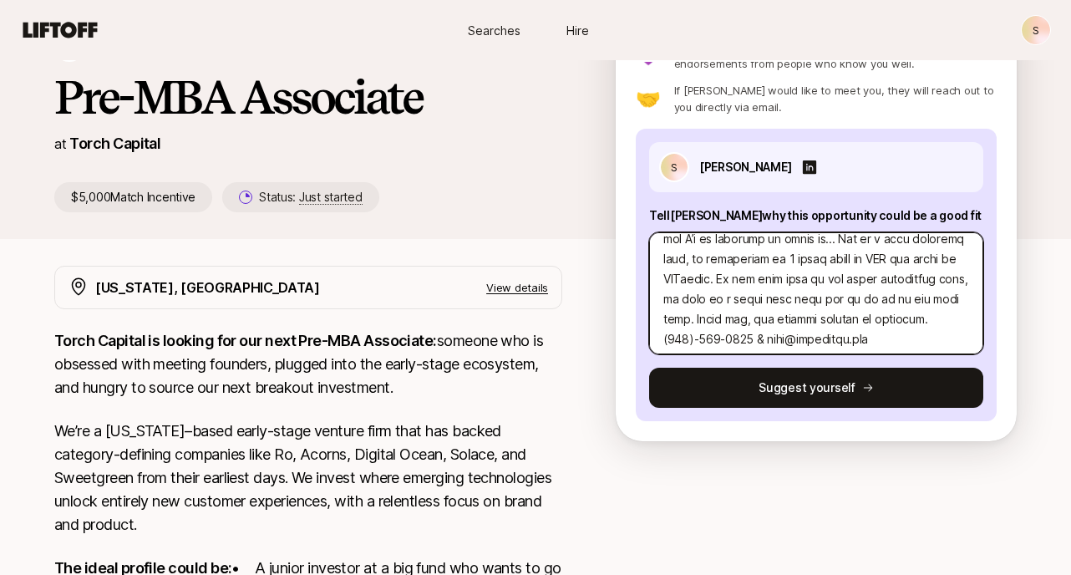
scroll to position [441, 0]
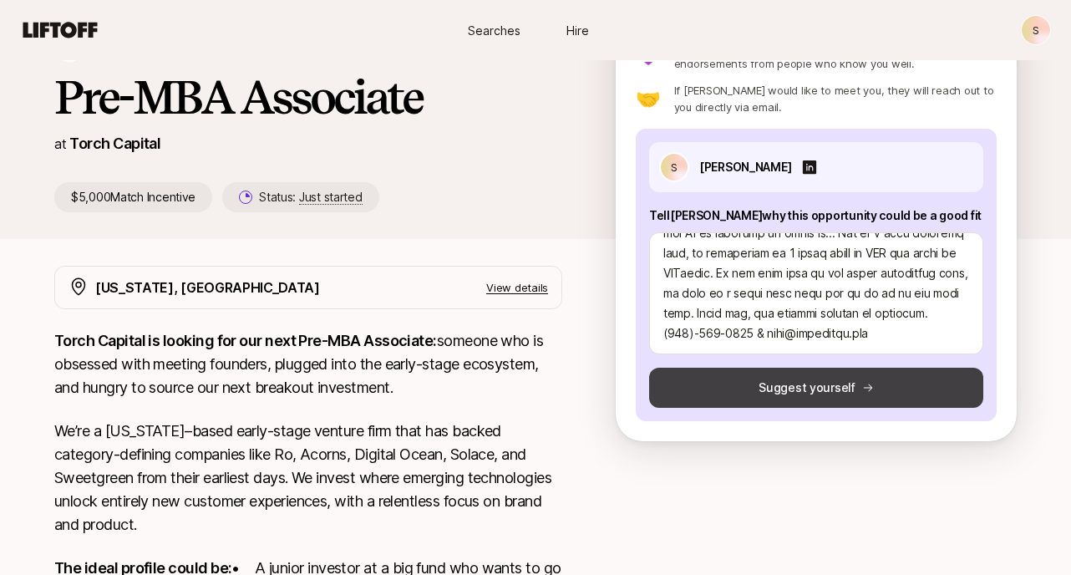
click at [856, 392] on button "Suggest yourself" at bounding box center [816, 387] width 334 height 40
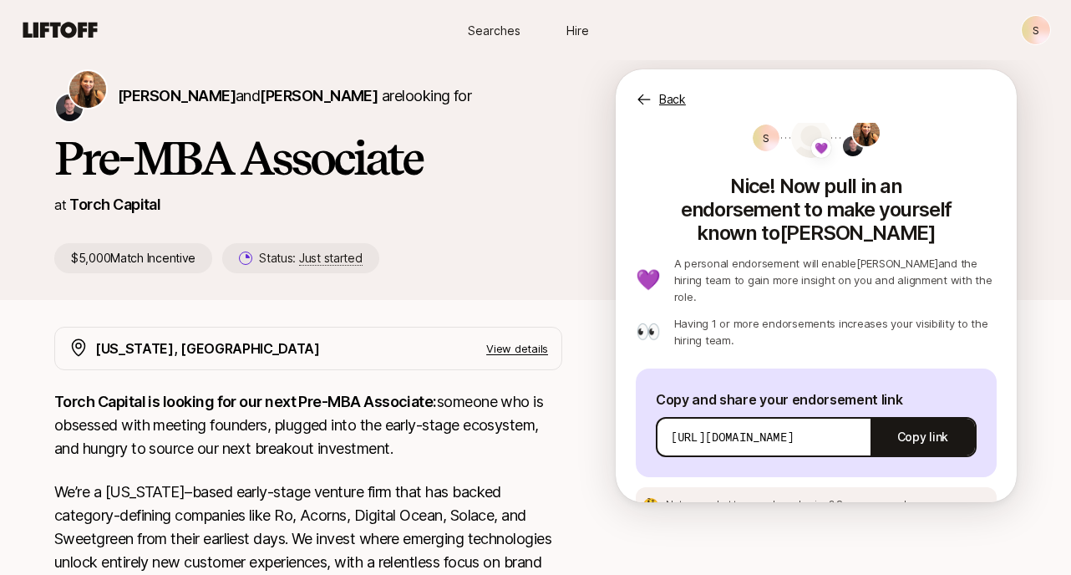
scroll to position [85, 0]
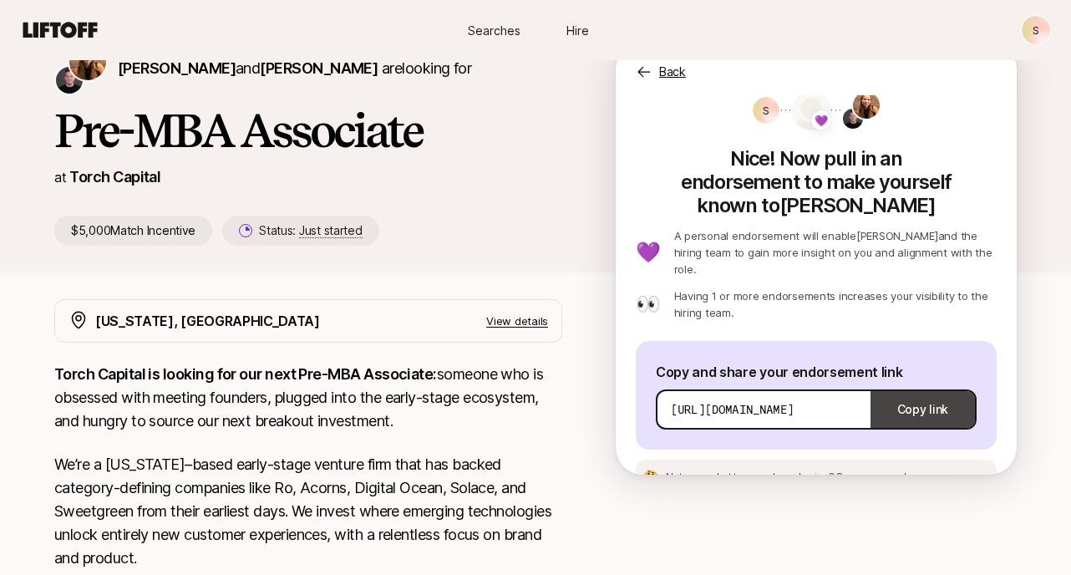
click at [943, 386] on button "Copy link" at bounding box center [922, 409] width 104 height 47
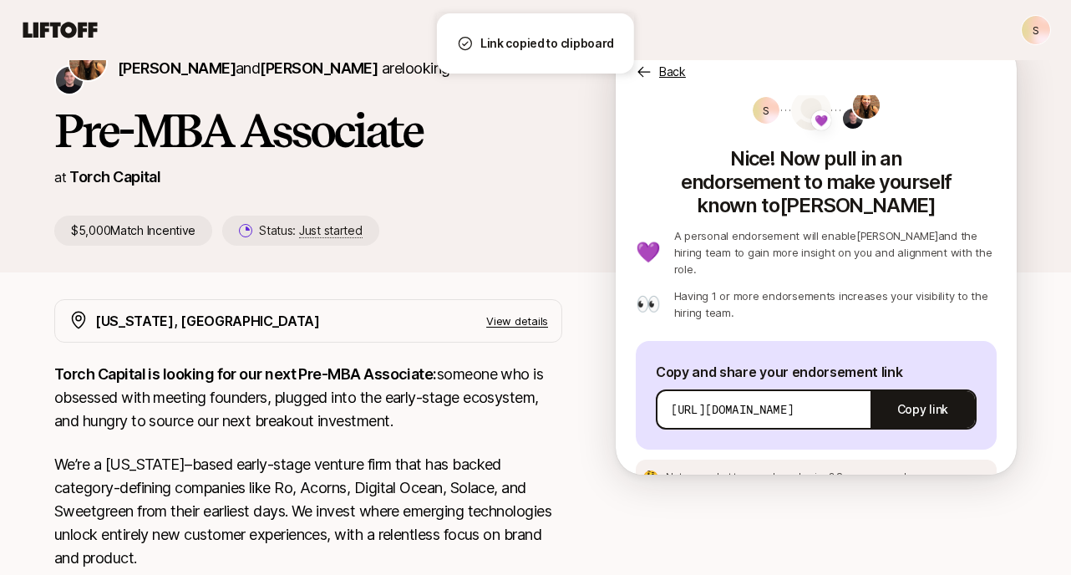
click at [883, 470] on span "See an example message" at bounding box center [898, 476] width 124 height 13
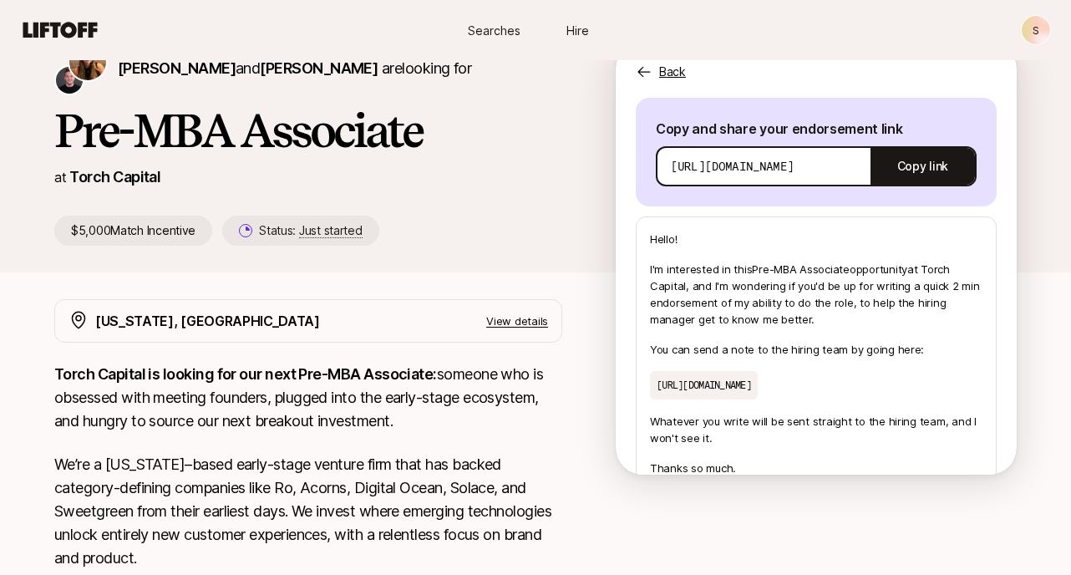
scroll to position [266, 0]
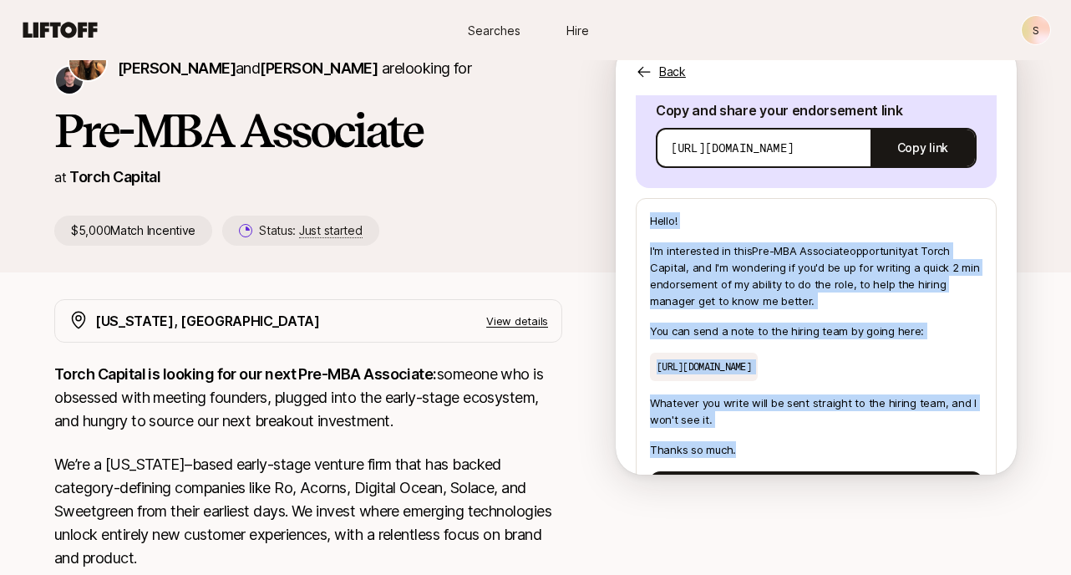
drag, startPoint x: 741, startPoint y: 423, endPoint x: 647, endPoint y: 181, distance: 259.6
click at [647, 198] on div "Hello! I'm interested in this Pre-MBA Associate opportunity at [GEOGRAPHIC_DATA…" at bounding box center [816, 355] width 361 height 314
click at [732, 471] on button "Copy example message" at bounding box center [816, 484] width 332 height 27
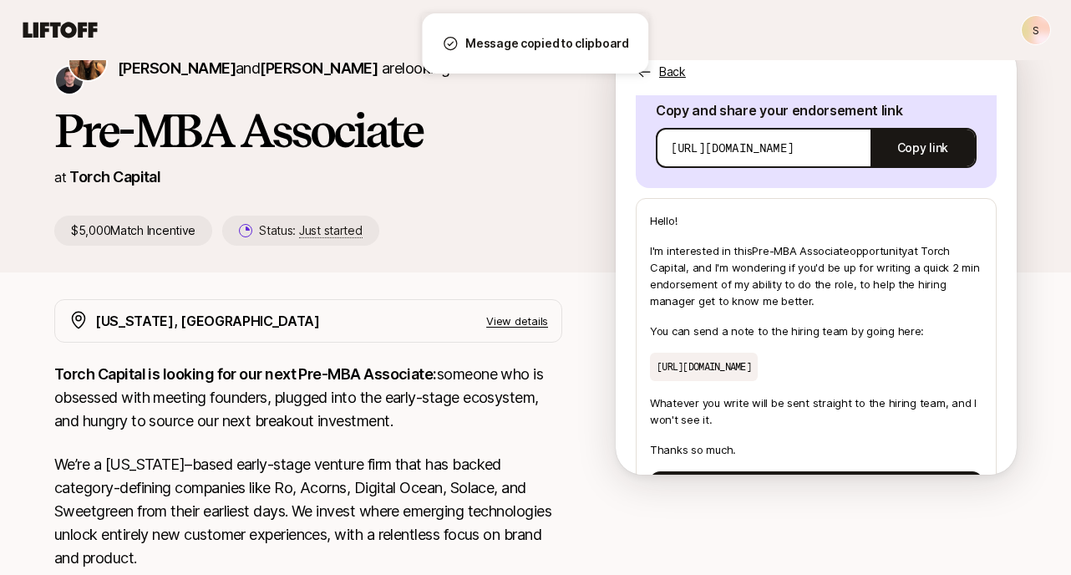
click at [583, 195] on div "[PERSON_NAME] and [PERSON_NAME] are looking for Pre-MBA Associate at Torch Capi…" at bounding box center [334, 144] width 561 height 204
